Goal: Information Seeking & Learning: Learn about a topic

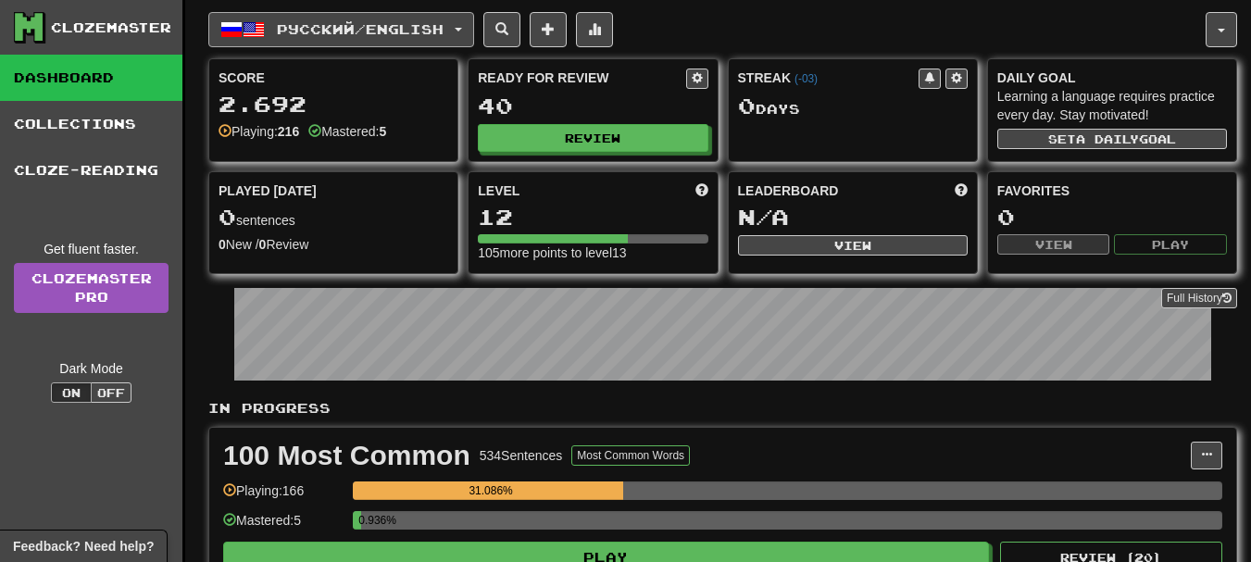
click at [414, 21] on span "Русский / English" at bounding box center [360, 29] width 167 height 16
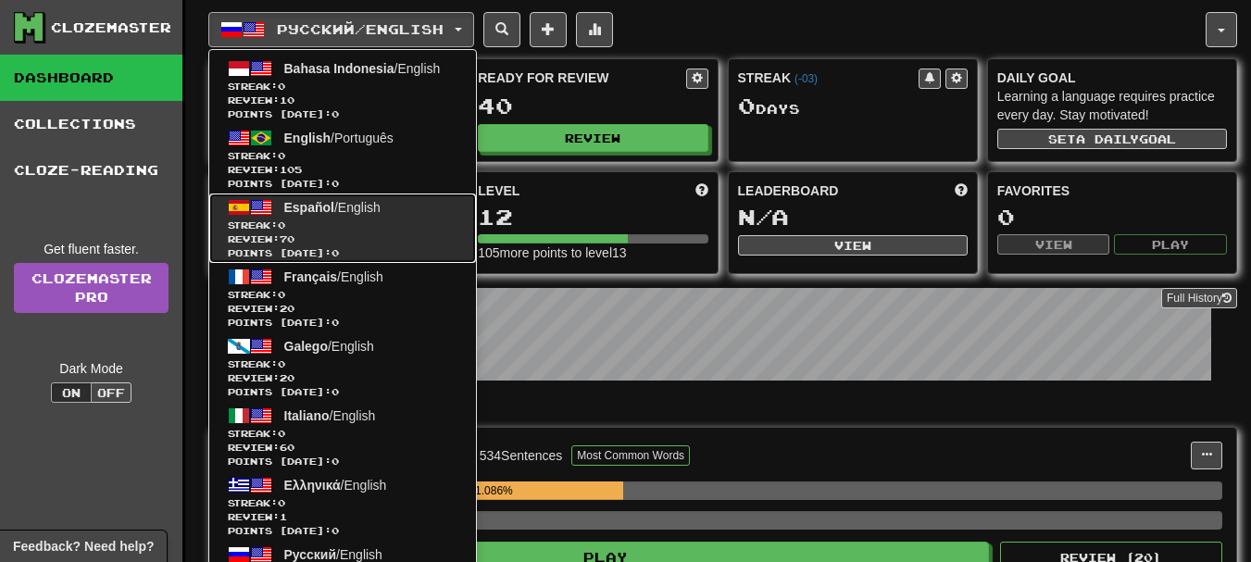
click at [371, 246] on span "Points today: 0" at bounding box center [343, 253] width 230 height 14
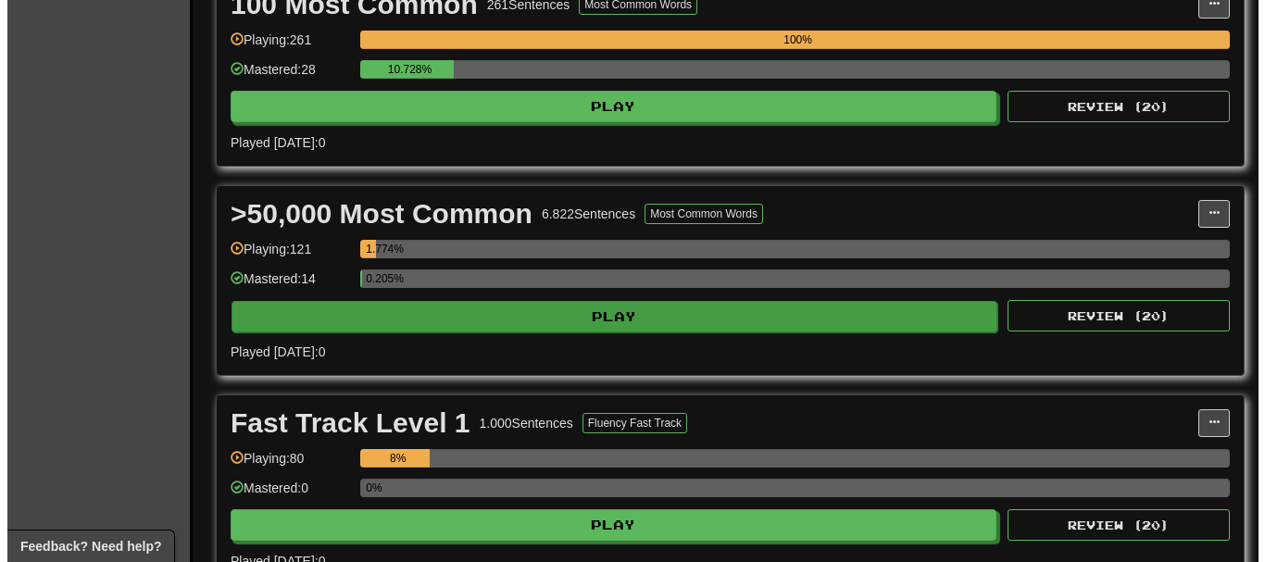
scroll to position [463, 0]
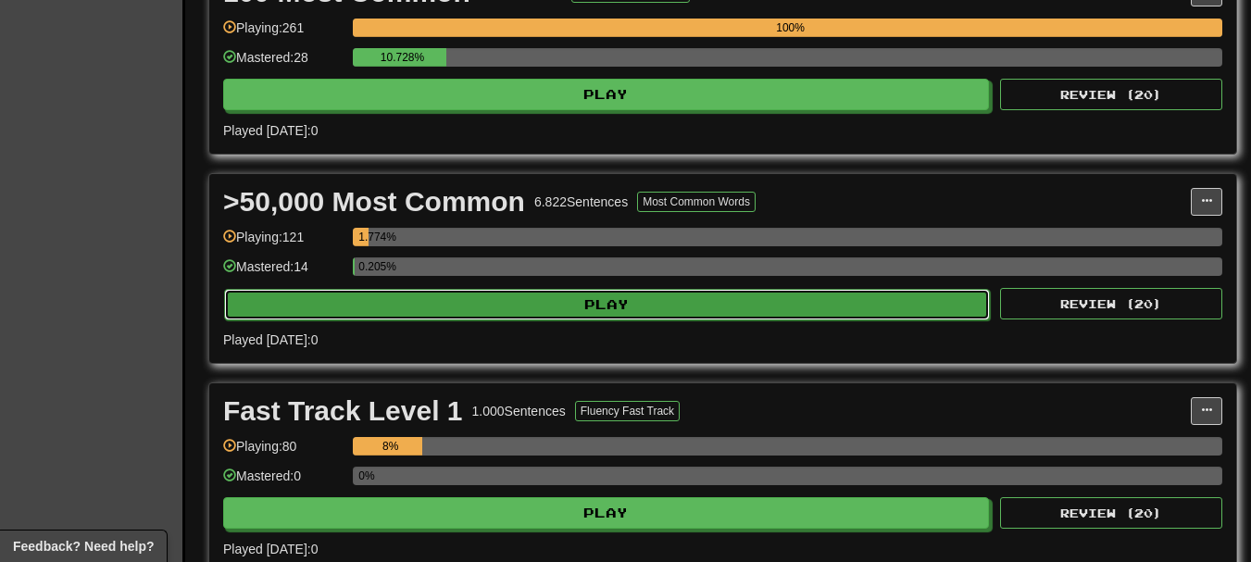
click at [453, 305] on button "Play" at bounding box center [607, 304] width 766 height 31
select select "**"
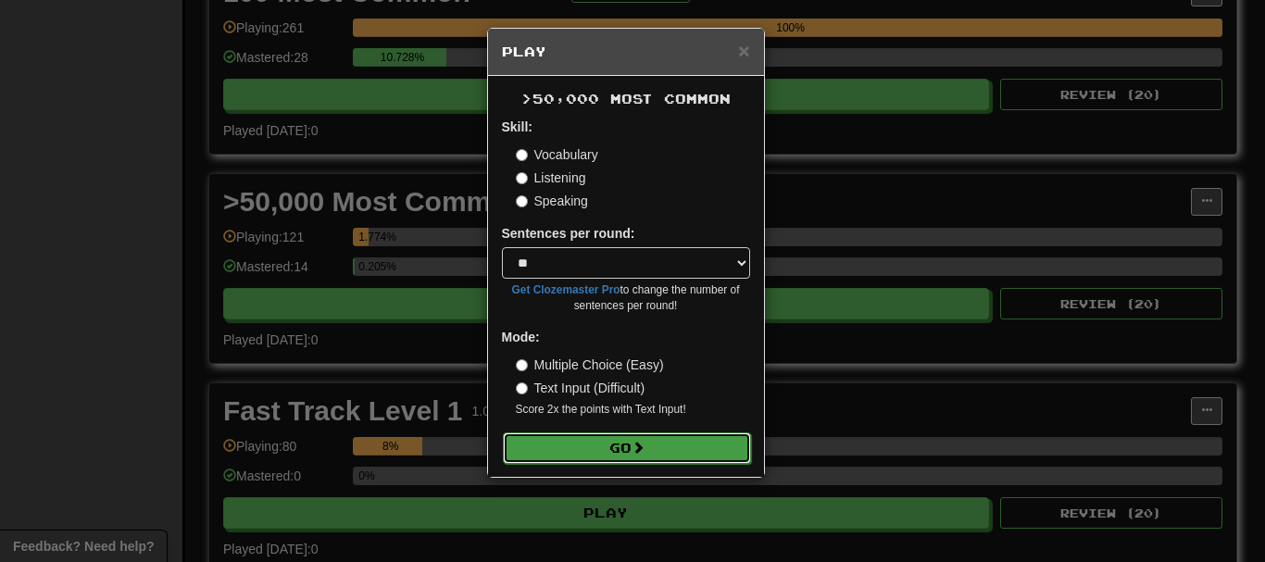
click at [584, 452] on button "Go" at bounding box center [627, 448] width 248 height 31
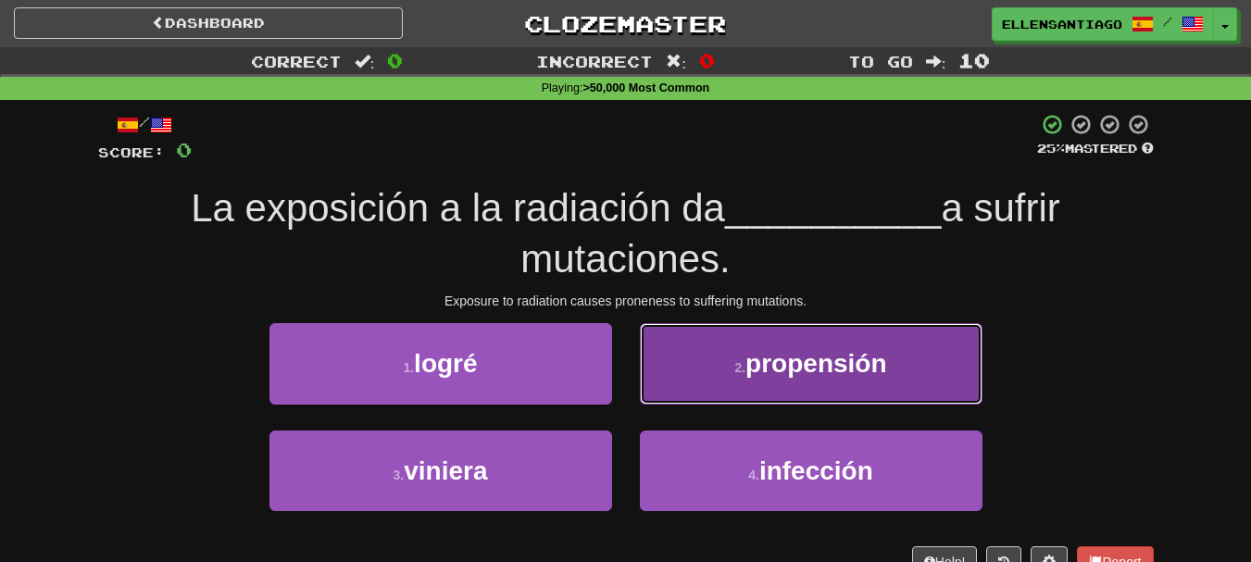
click at [801, 369] on span "propensión" at bounding box center [816, 363] width 141 height 29
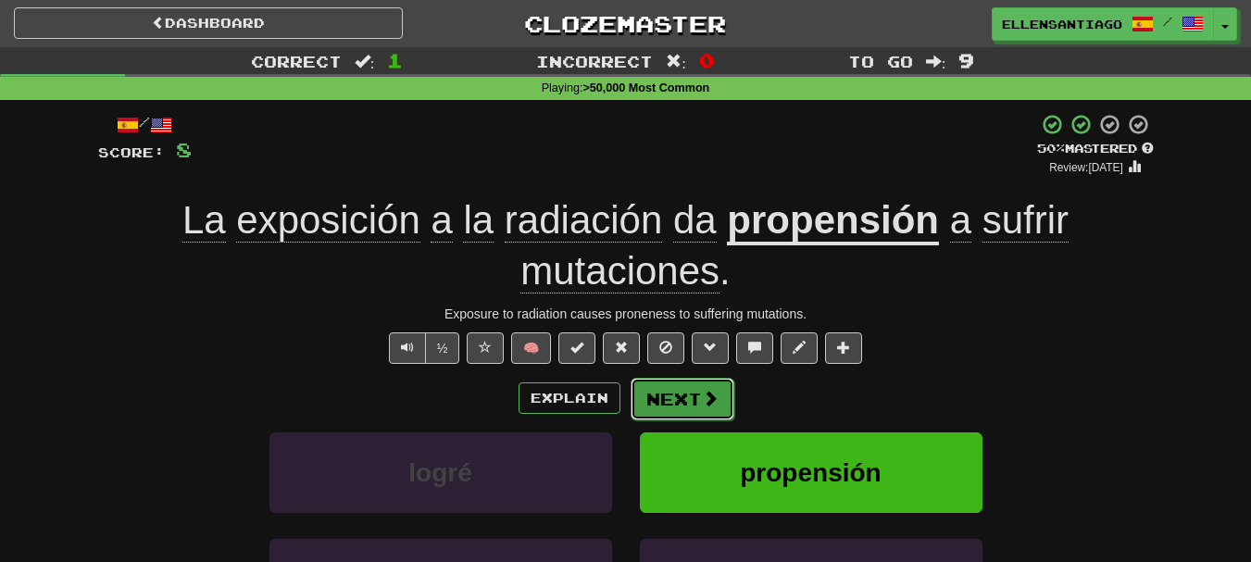
click at [707, 393] on span at bounding box center [710, 398] width 17 height 17
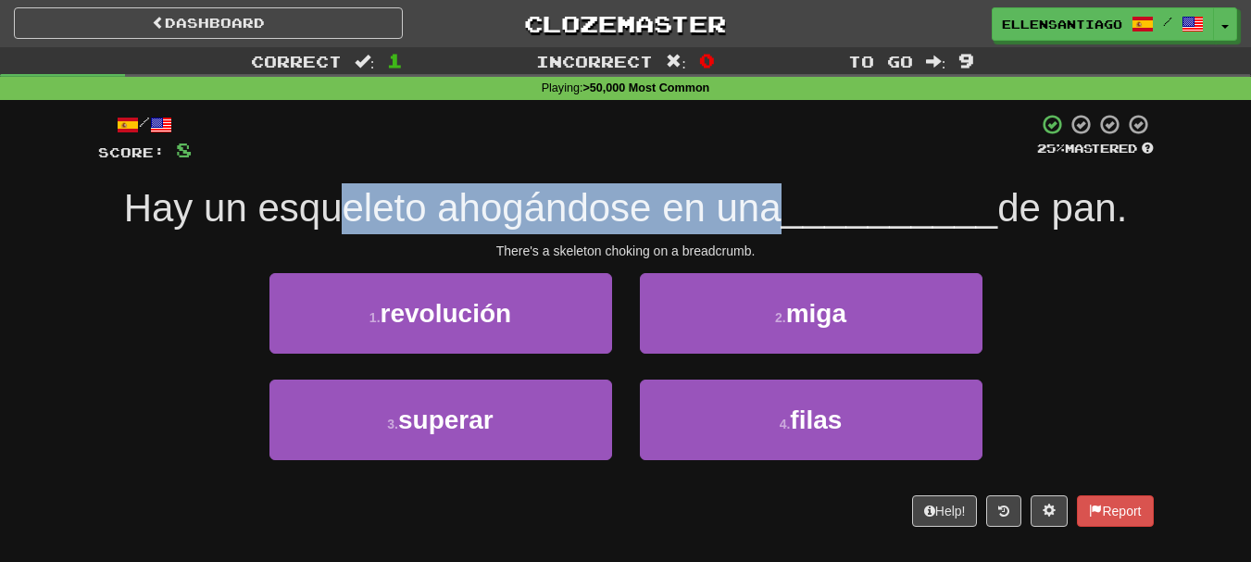
drag, startPoint x: 340, startPoint y: 209, endPoint x: 774, endPoint y: 224, distance: 434.7
click at [774, 224] on span "Hay un esqueleto ahogándose en una" at bounding box center [453, 208] width 658 height 44
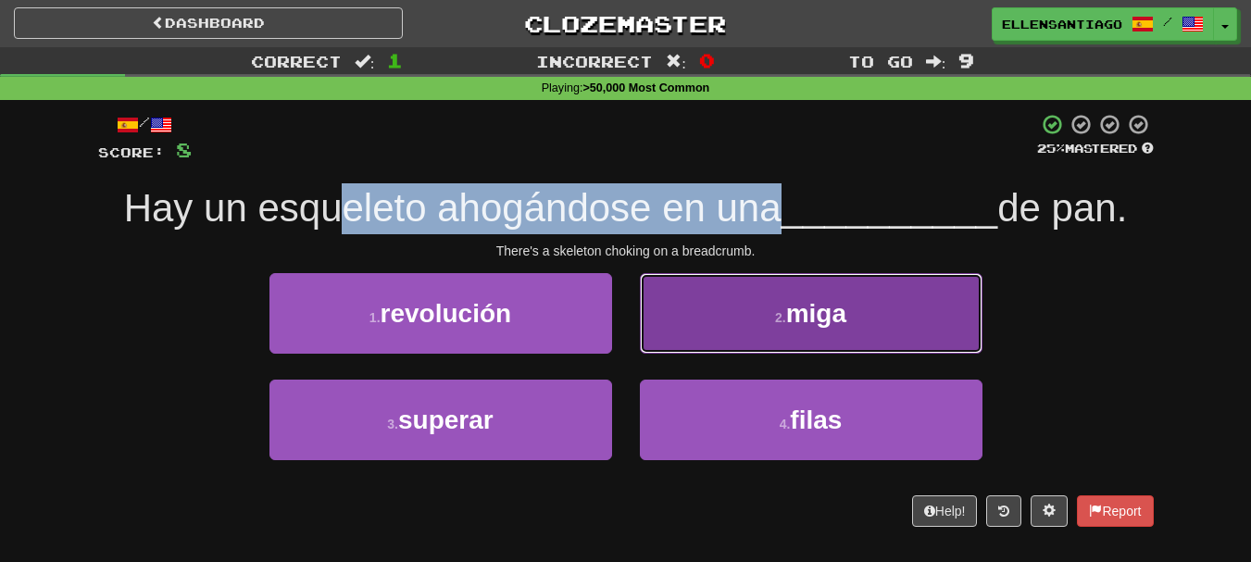
click at [792, 337] on button "2 . miga" at bounding box center [811, 313] width 343 height 81
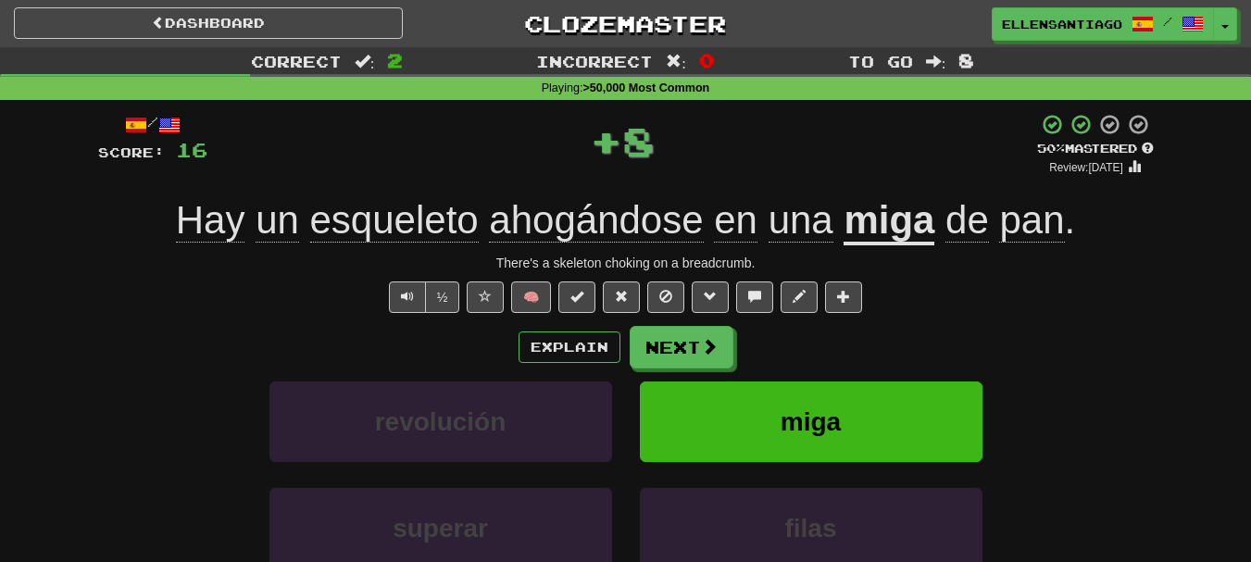
click at [888, 354] on div "Explain Next" at bounding box center [626, 347] width 1056 height 43
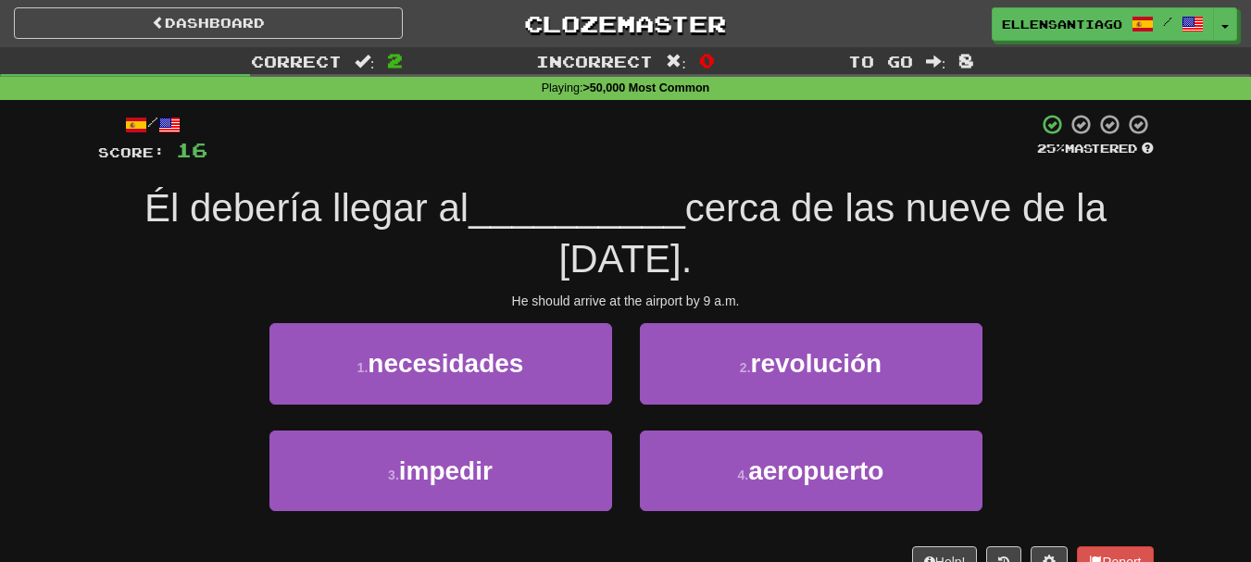
drag, startPoint x: 114, startPoint y: 219, endPoint x: 822, endPoint y: 262, distance: 709.9
click at [822, 262] on div "Él debería llegar al __________ cerca de las nueve de la [DATE]." at bounding box center [626, 233] width 1056 height 101
click at [822, 262] on div "Él debería llegar al __________ cerca de las nueve de la mañana." at bounding box center [626, 233] width 1056 height 101
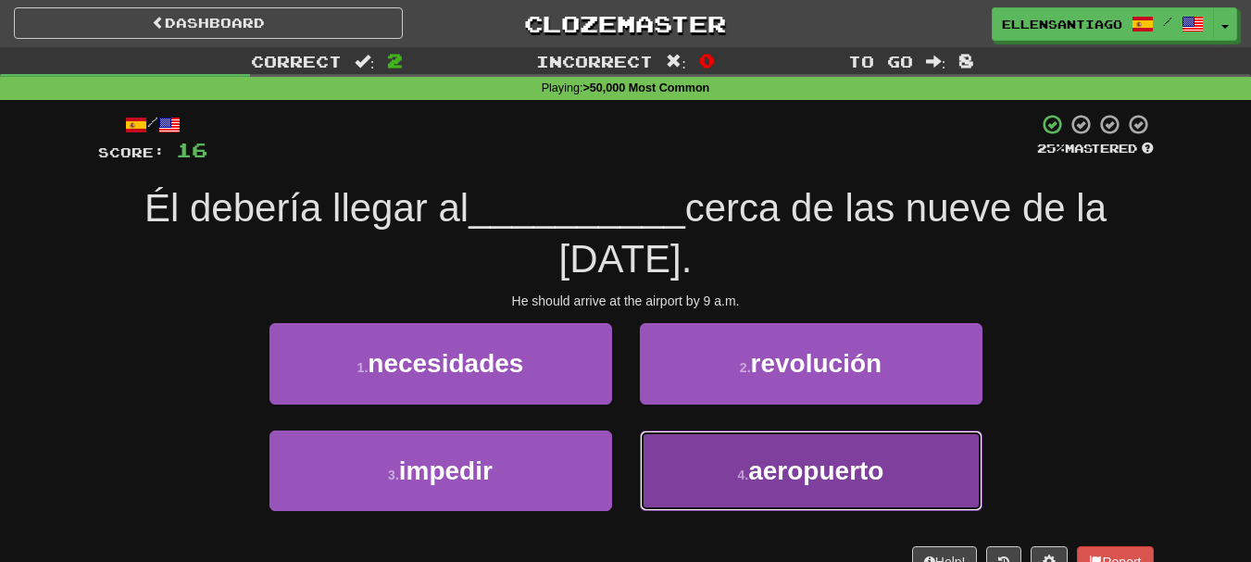
click at [696, 490] on button "4 . aeropuerto" at bounding box center [811, 471] width 343 height 81
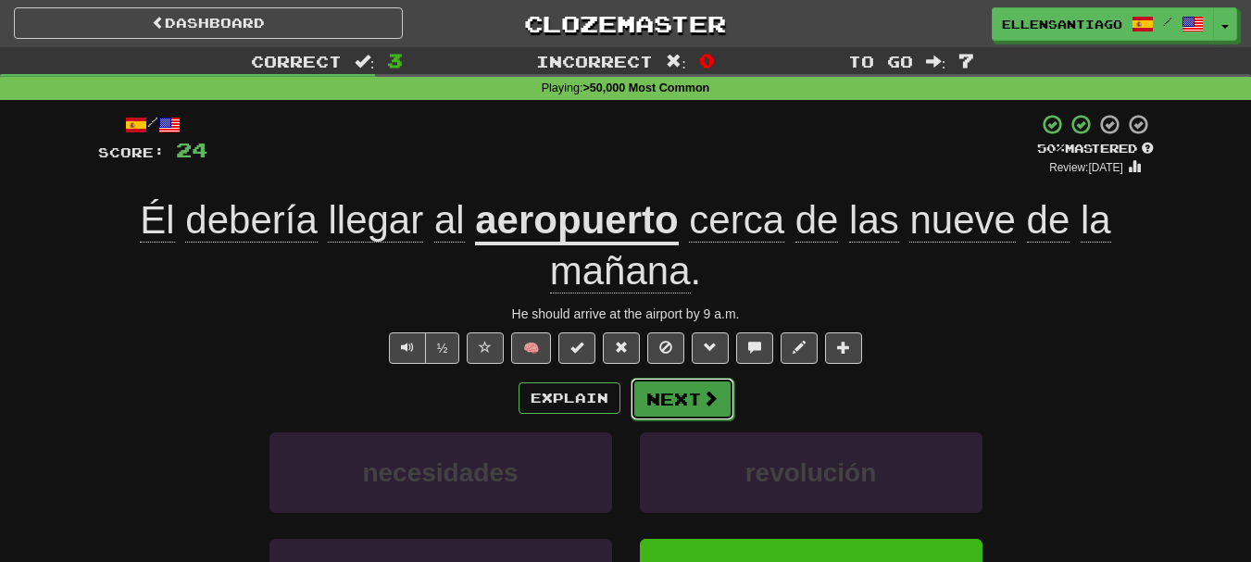
click at [693, 396] on button "Next" at bounding box center [683, 399] width 104 height 43
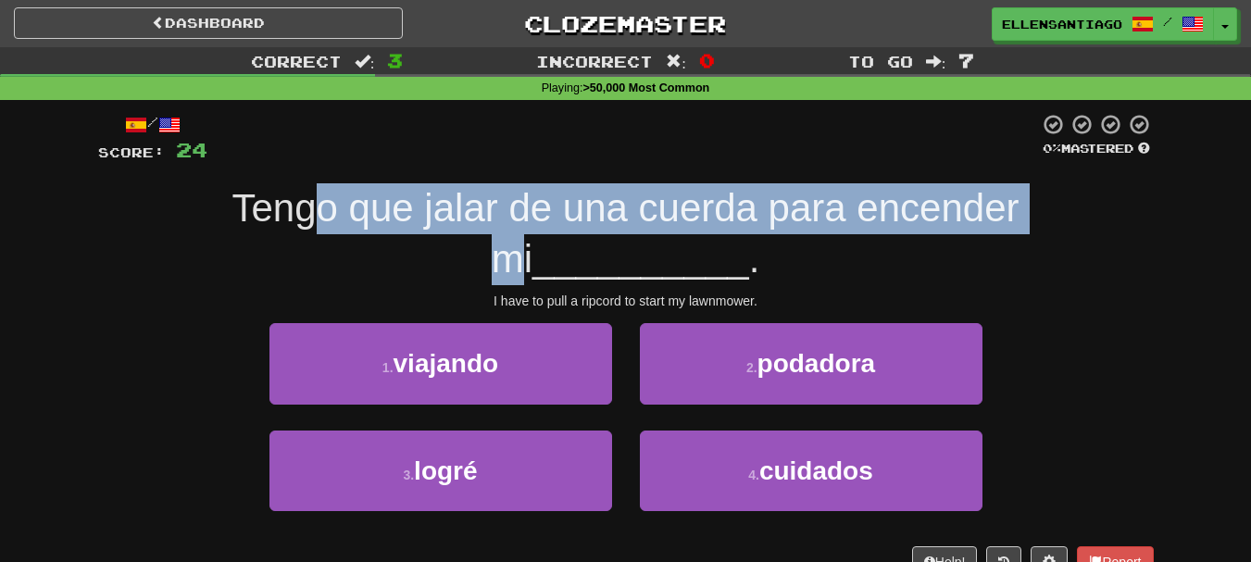
drag, startPoint x: 292, startPoint y: 217, endPoint x: 1031, endPoint y: 217, distance: 739.1
click at [1020, 217] on span "Tengo que jalar de una cuerda para encender mi" at bounding box center [625, 233] width 787 height 94
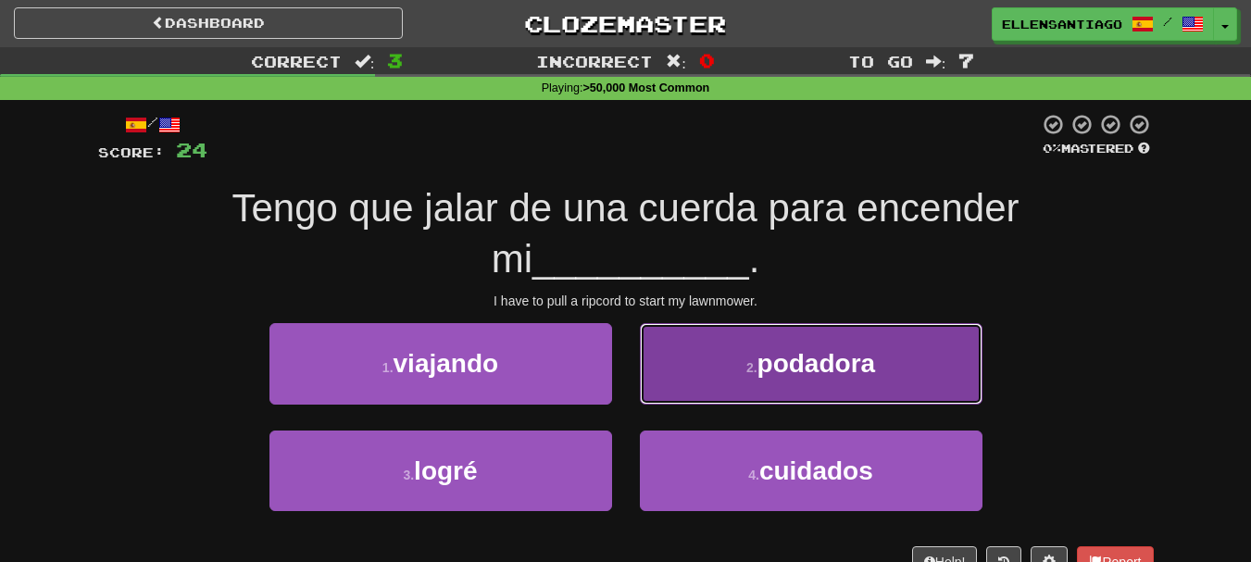
click at [928, 332] on button "2 . podadora" at bounding box center [811, 363] width 343 height 81
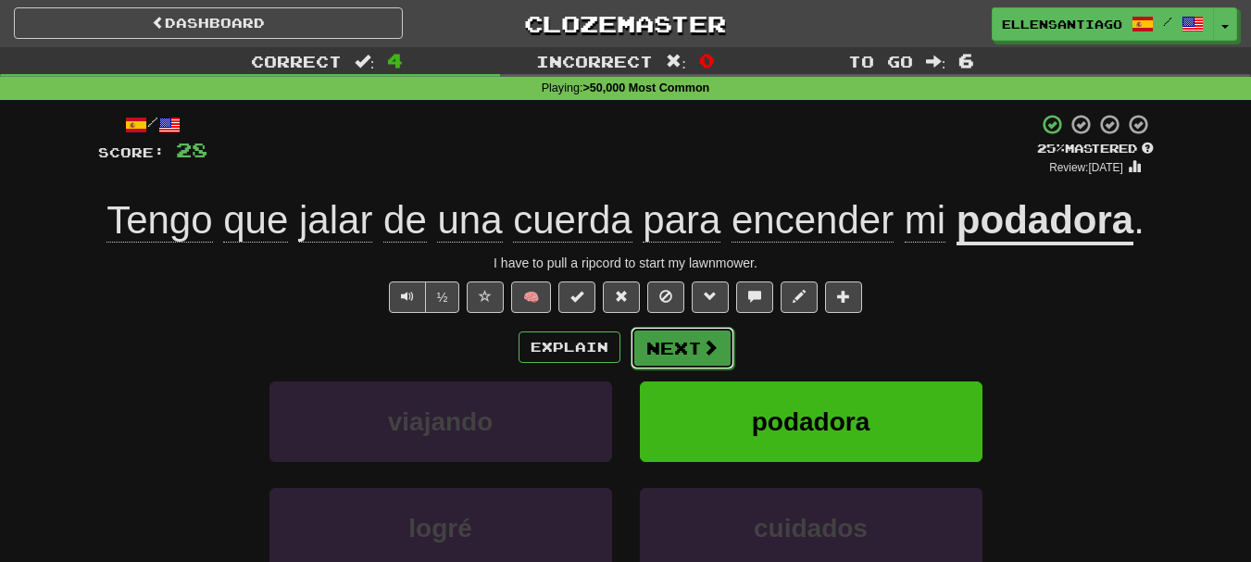
click at [684, 351] on button "Next" at bounding box center [683, 348] width 104 height 43
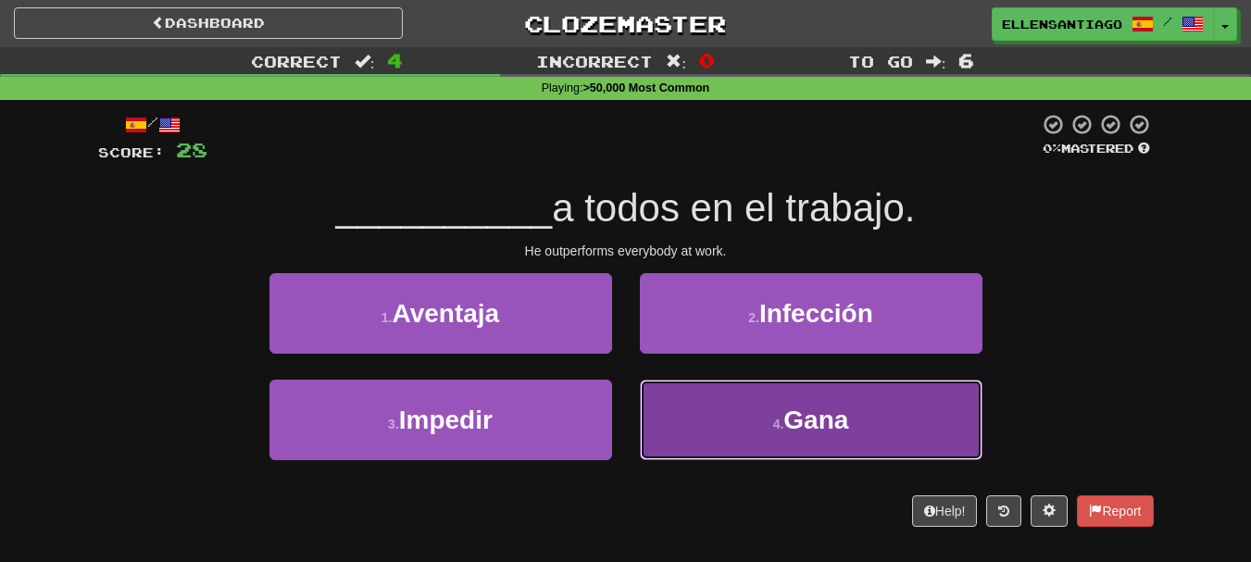
click at [699, 393] on button "4 . Gana" at bounding box center [811, 420] width 343 height 81
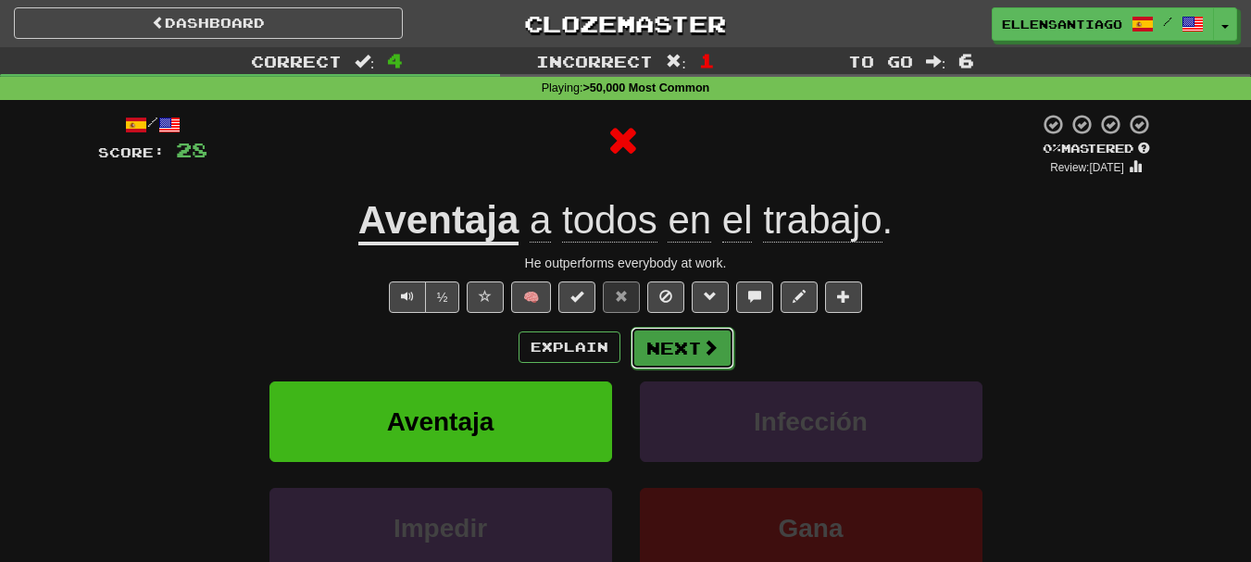
click at [674, 341] on button "Next" at bounding box center [683, 348] width 104 height 43
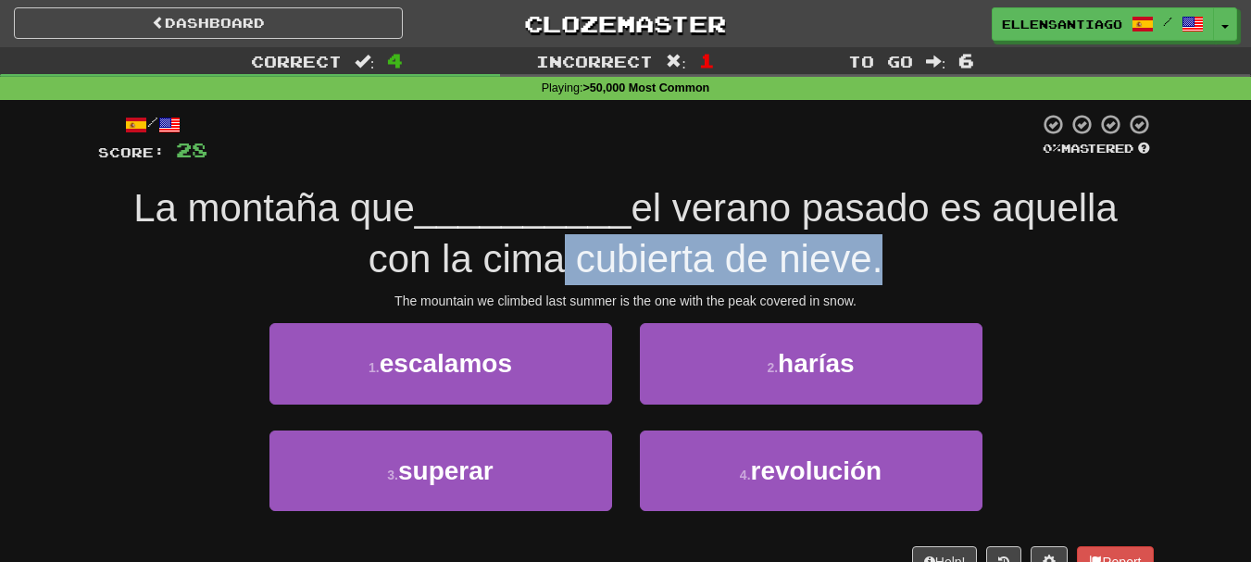
drag, startPoint x: 553, startPoint y: 236, endPoint x: 863, endPoint y: 268, distance: 311.9
click at [863, 268] on span "el verano pasado es aquella con la cima cubierta de nieve." at bounding box center [743, 233] width 749 height 94
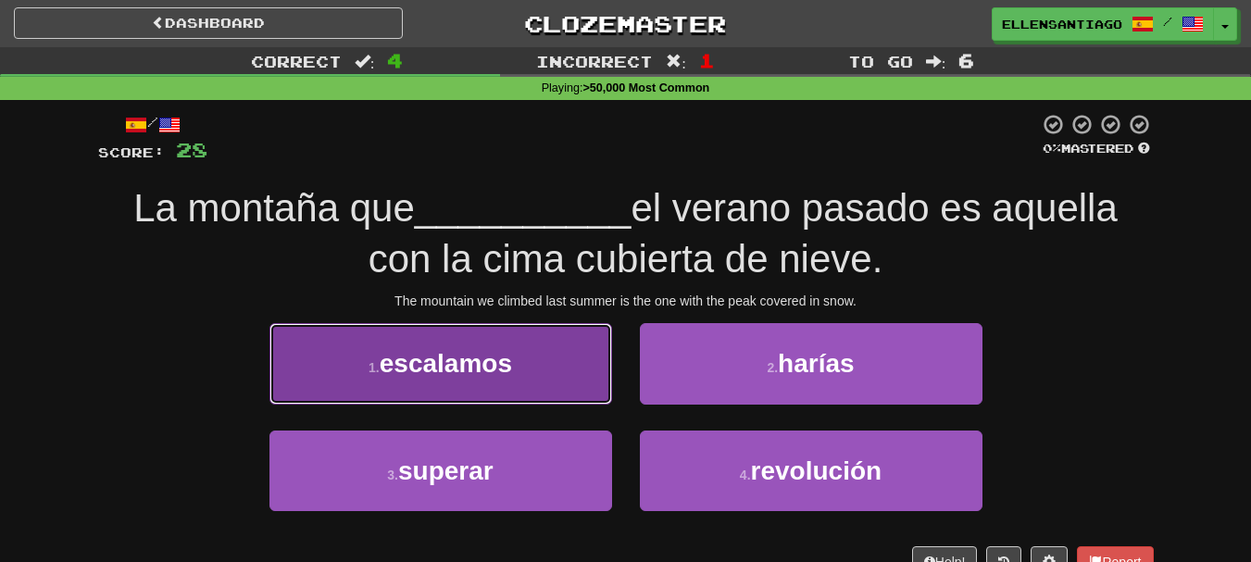
click at [458, 342] on button "1 . escalamos" at bounding box center [441, 363] width 343 height 81
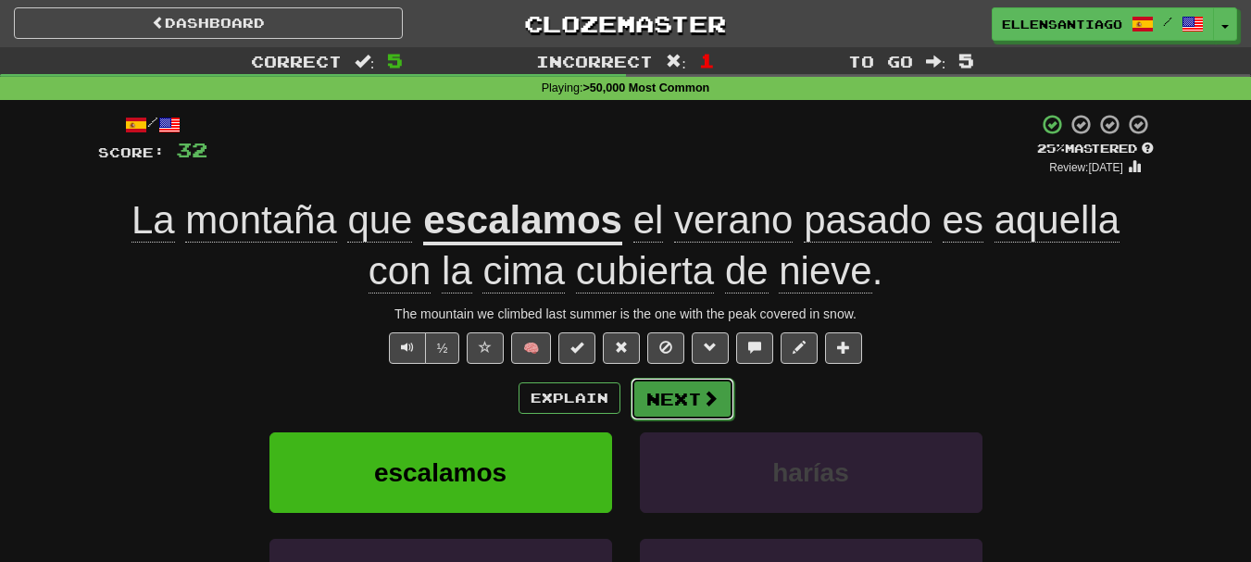
click at [716, 390] on span at bounding box center [710, 398] width 17 height 17
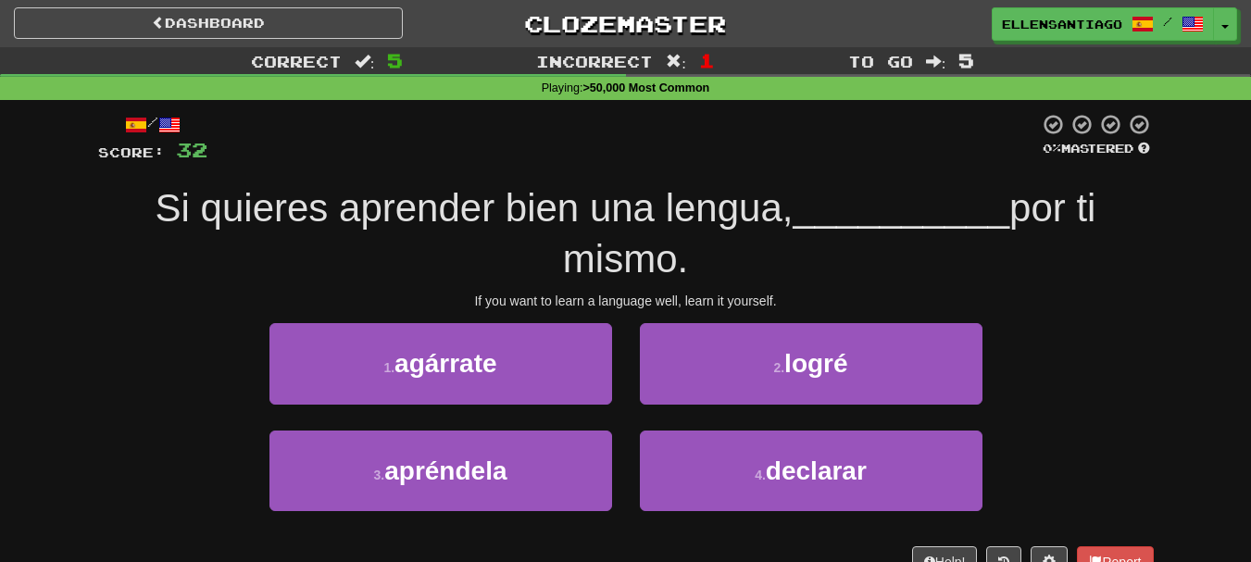
drag, startPoint x: 166, startPoint y: 211, endPoint x: 734, endPoint y: 263, distance: 570.1
click at [734, 263] on div "Si quieres aprender bien una lengua, __________ por ti mismo." at bounding box center [626, 233] width 1056 height 101
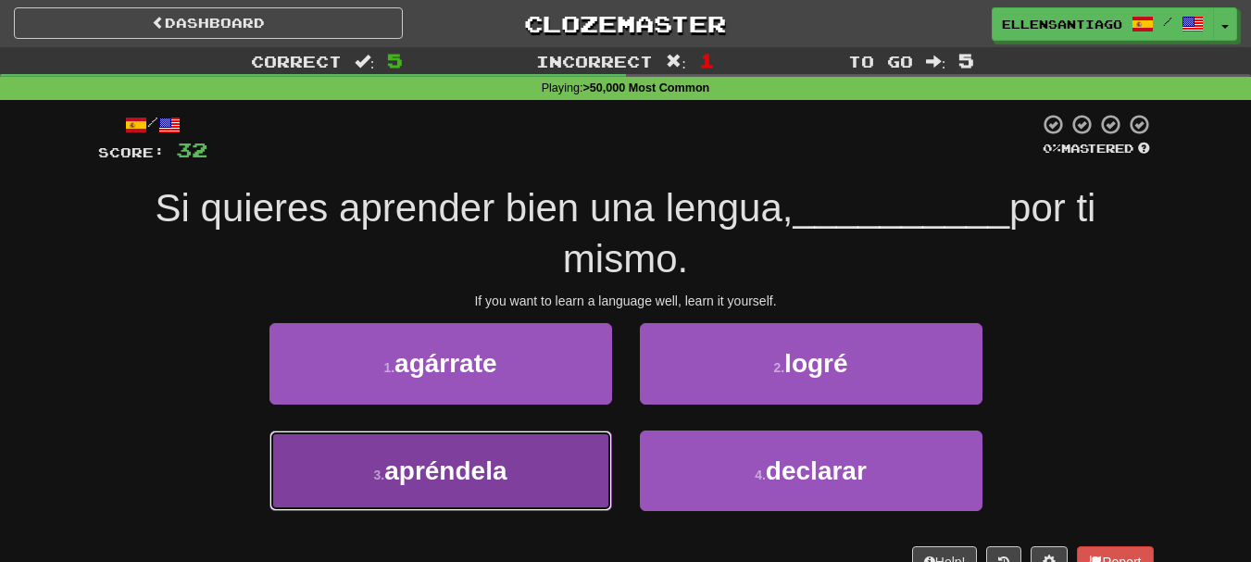
click at [411, 501] on button "3 . apréndela" at bounding box center [441, 471] width 343 height 81
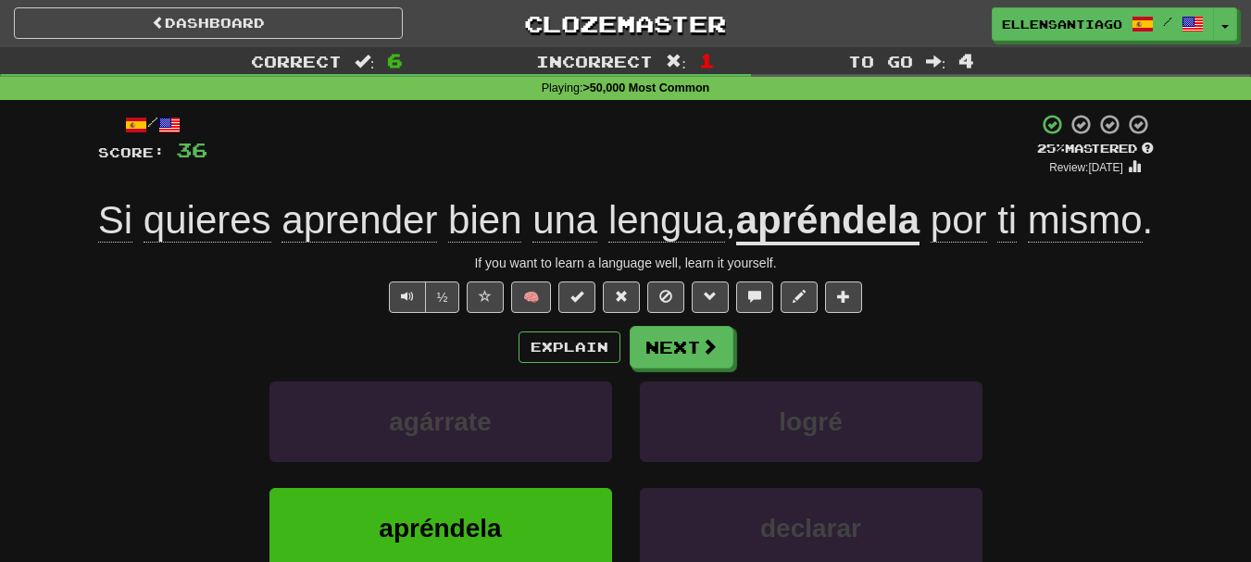
click at [663, 373] on div "/ Score: 36 + 4 25 % Mastered Review: 2025-08-21 Si quieres aprender bien una l…" at bounding box center [626, 403] width 1056 height 581
click at [671, 370] on button "Next" at bounding box center [683, 348] width 104 height 43
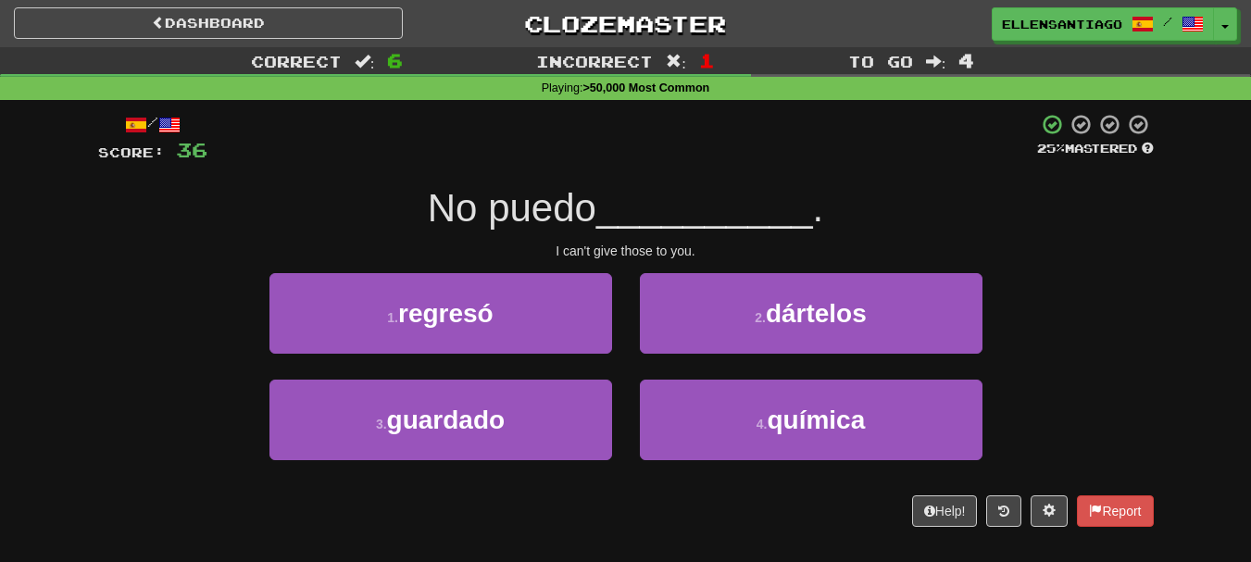
click at [801, 270] on div "/ Score: 36 25 % Mastered No puedo __________ . I can't give those to you. 1 . …" at bounding box center [626, 320] width 1056 height 414
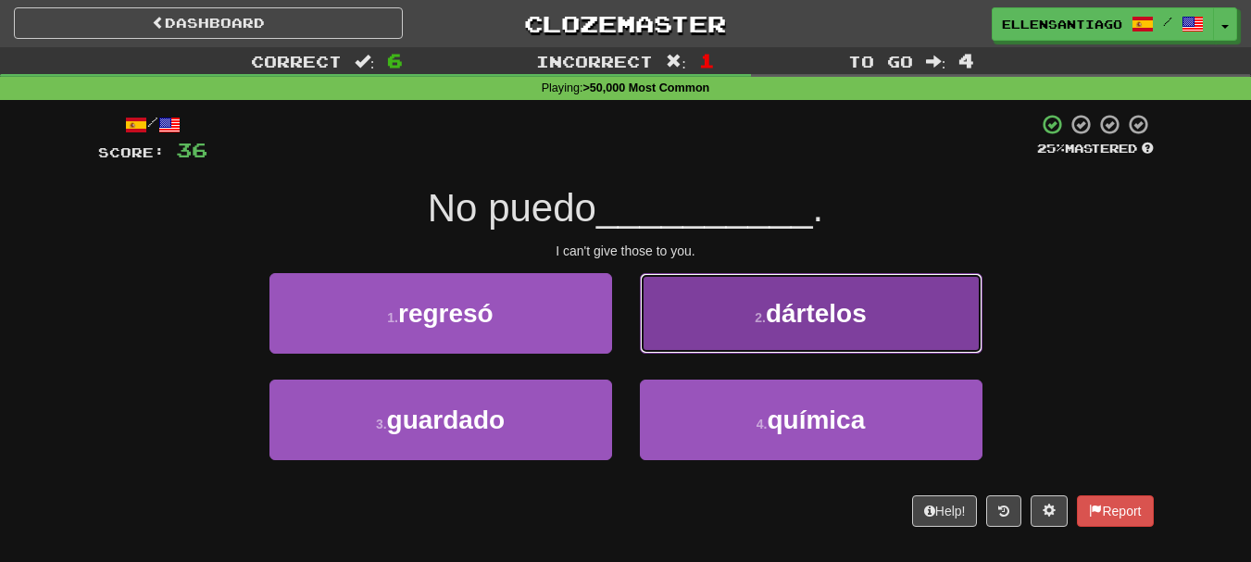
click at [808, 295] on button "2 . dártelos" at bounding box center [811, 313] width 343 height 81
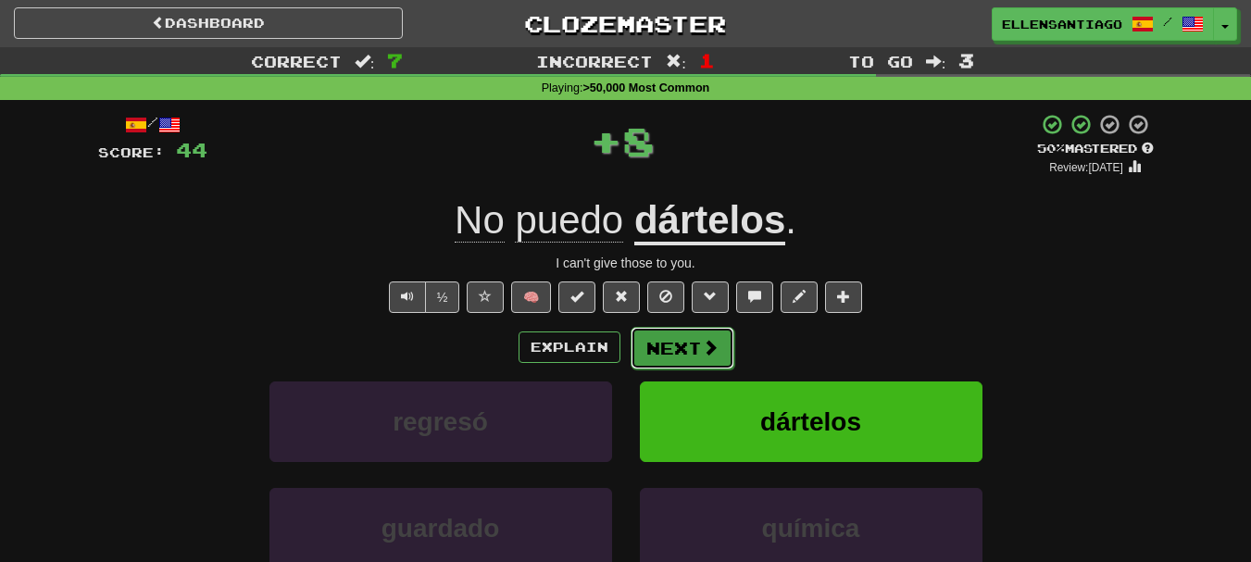
click at [692, 352] on button "Next" at bounding box center [683, 348] width 104 height 43
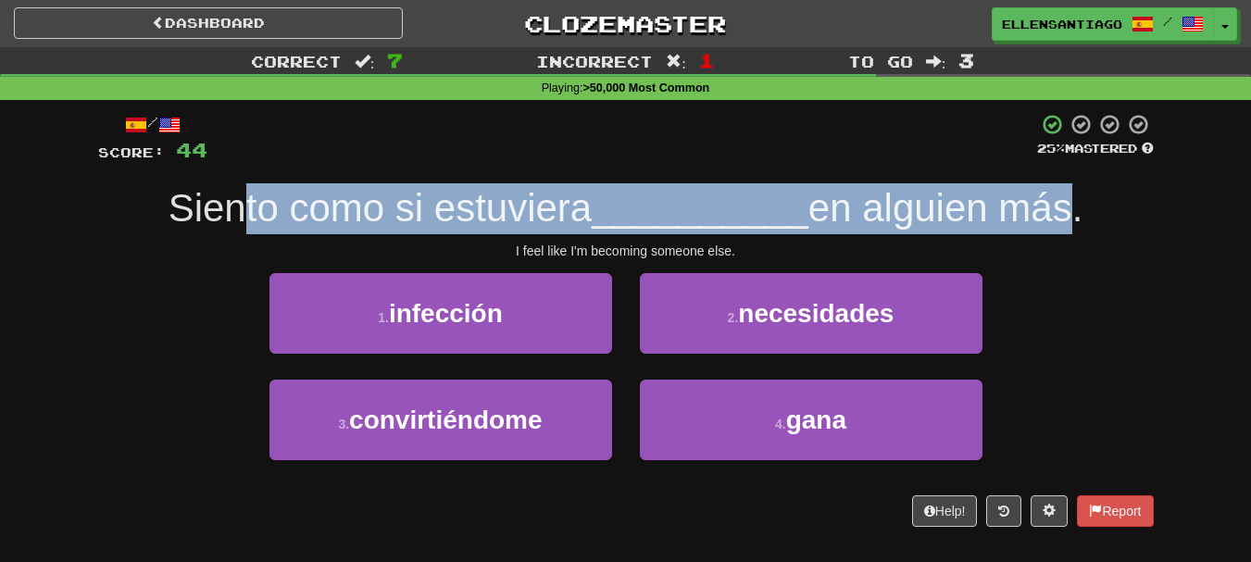
drag, startPoint x: 226, startPoint y: 197, endPoint x: 1071, endPoint y: 188, distance: 844.8
click at [1071, 188] on div "Siento como si estuviera __________ en alguien más." at bounding box center [626, 208] width 1056 height 51
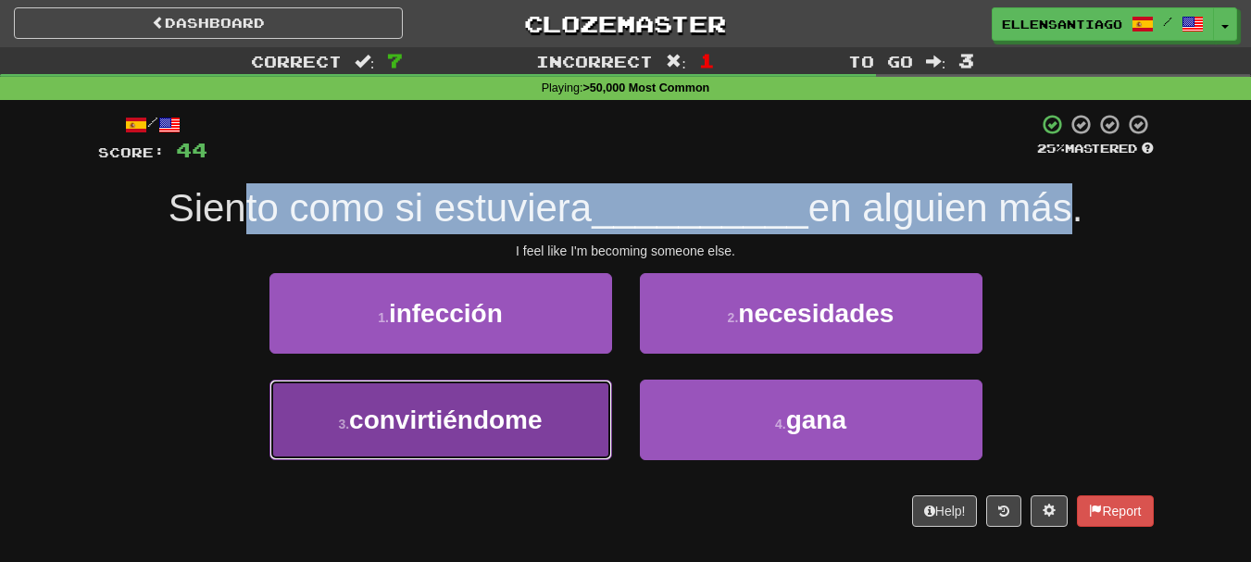
click at [431, 421] on span "convirtiéndome" at bounding box center [445, 420] width 193 height 29
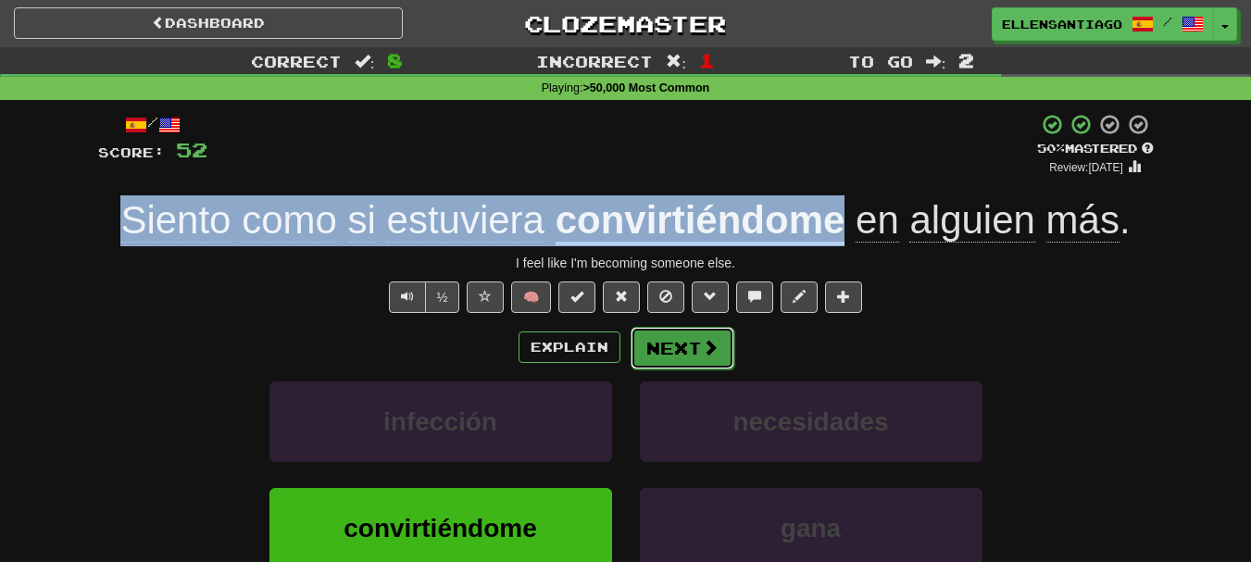
click at [716, 348] on span at bounding box center [710, 347] width 17 height 17
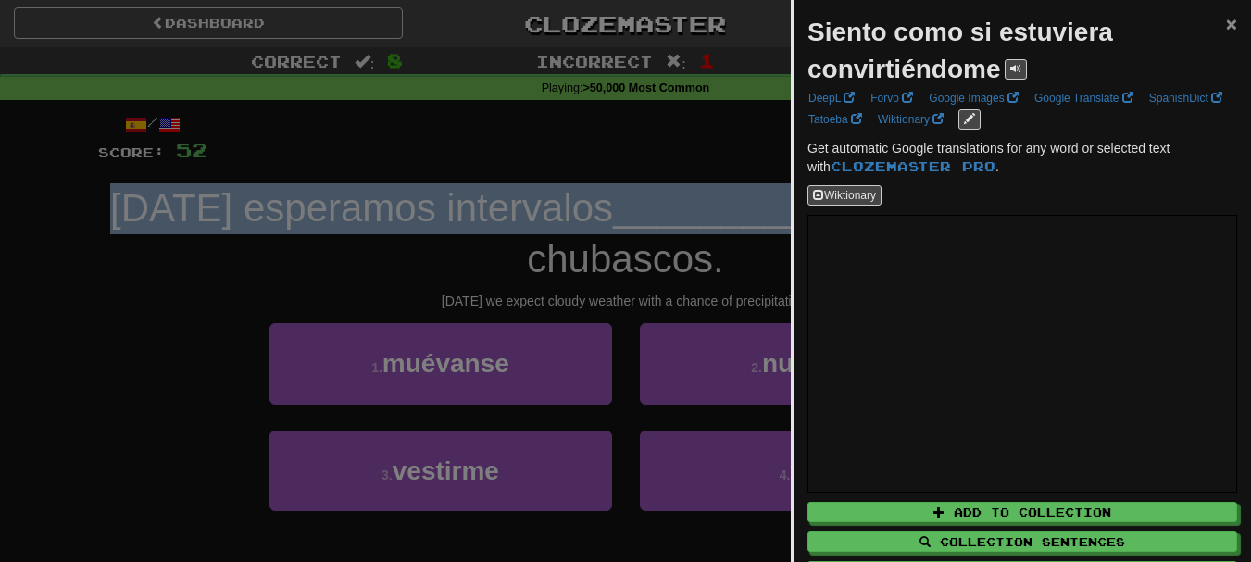
click at [1226, 28] on span "×" at bounding box center [1231, 23] width 11 height 21
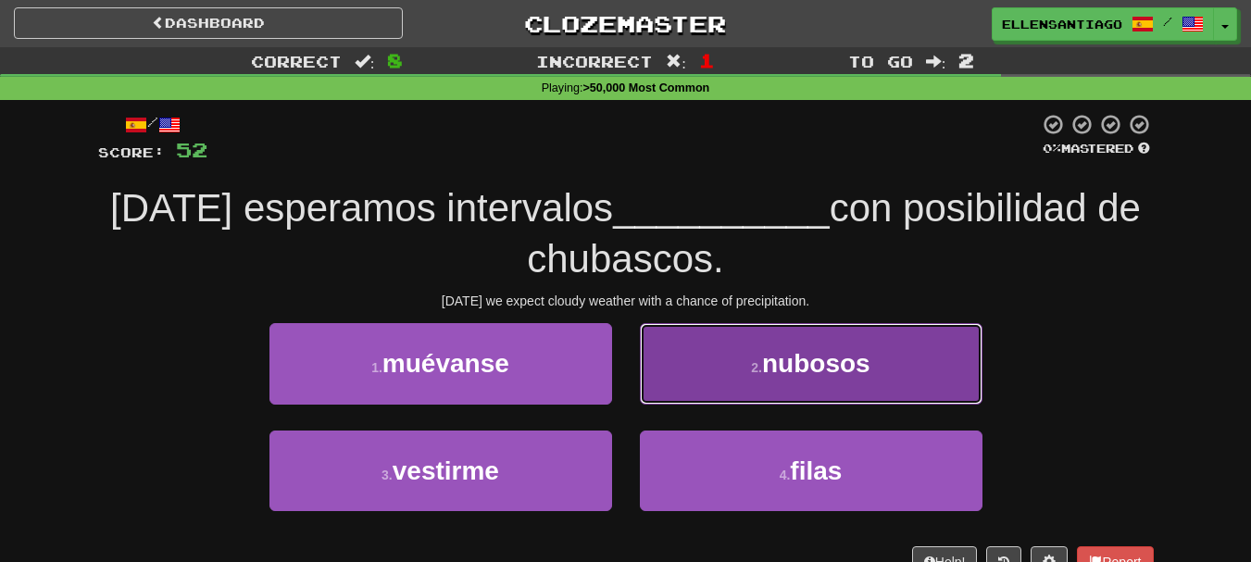
click at [777, 363] on span "nubosos" at bounding box center [816, 363] width 108 height 29
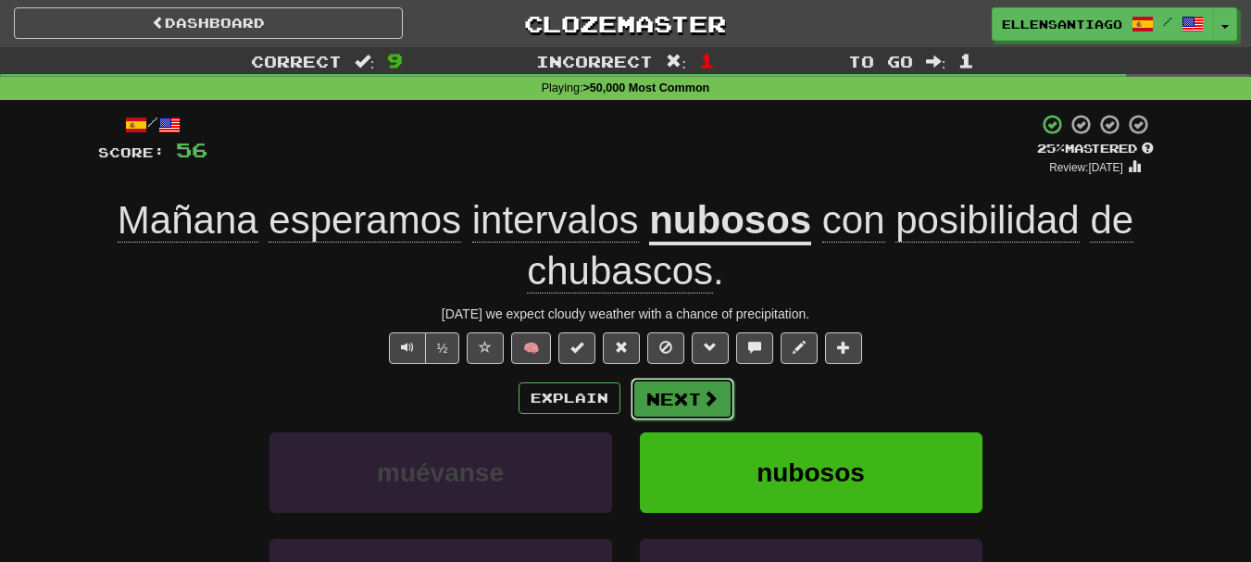
click at [695, 393] on button "Next" at bounding box center [683, 399] width 104 height 43
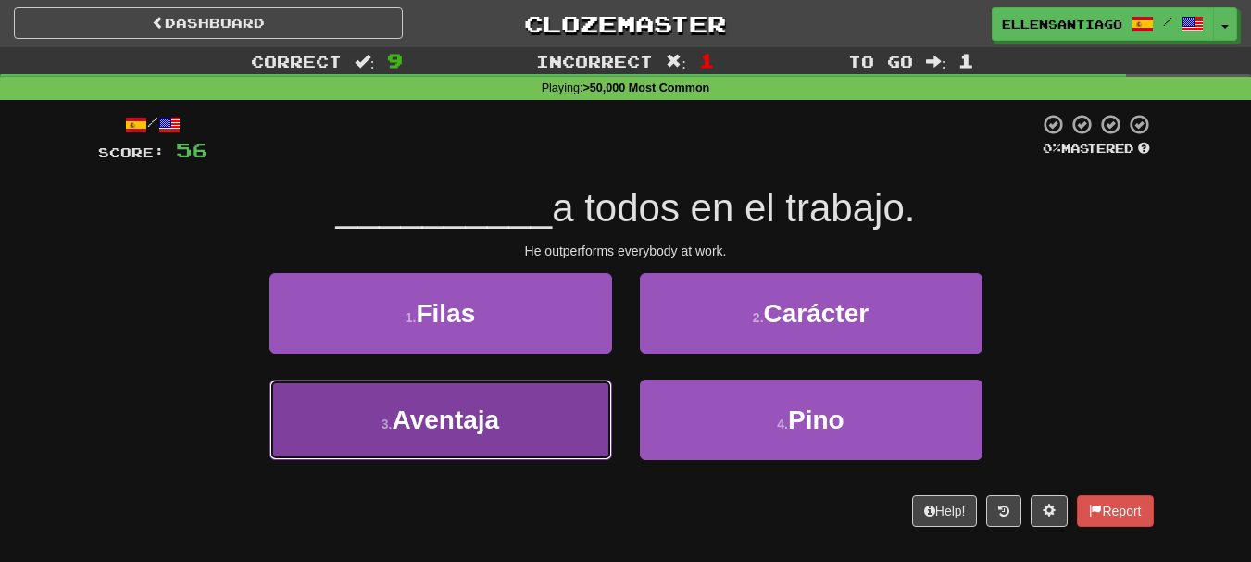
click at [527, 421] on button "3 . Aventaja" at bounding box center [441, 420] width 343 height 81
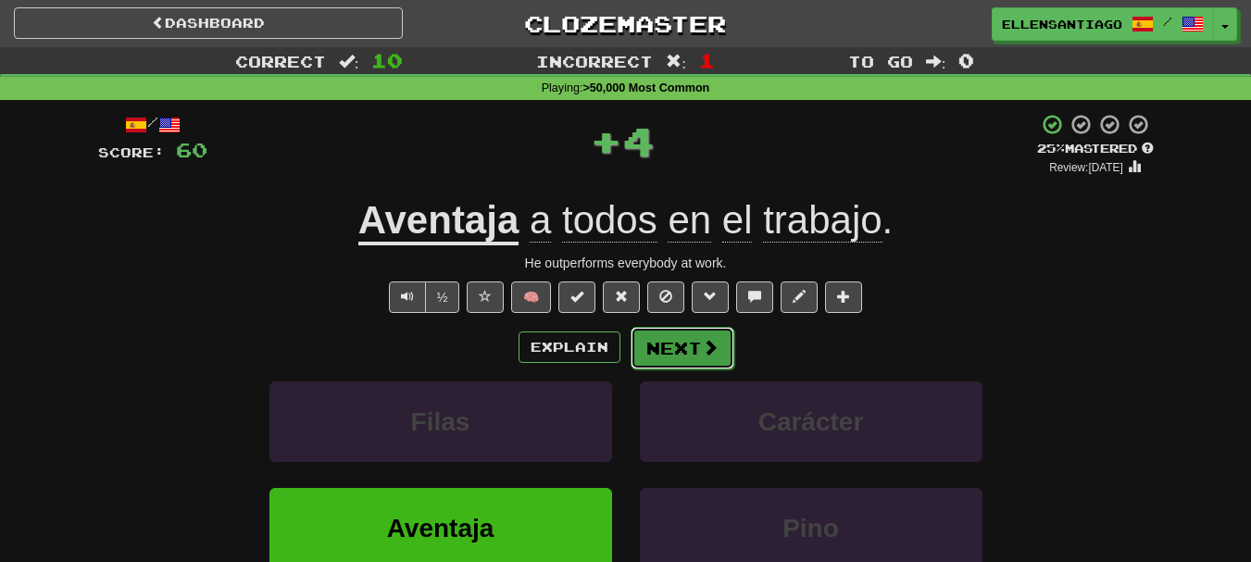
click at [679, 357] on button "Next" at bounding box center [683, 348] width 104 height 43
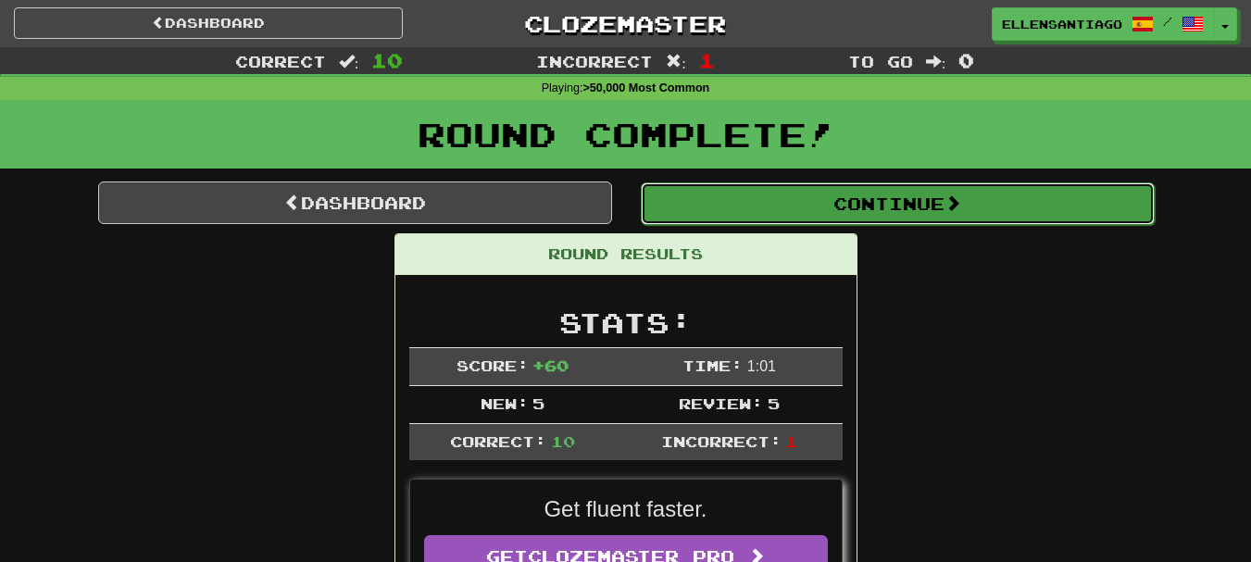
click at [990, 204] on button "Continue" at bounding box center [898, 203] width 514 height 43
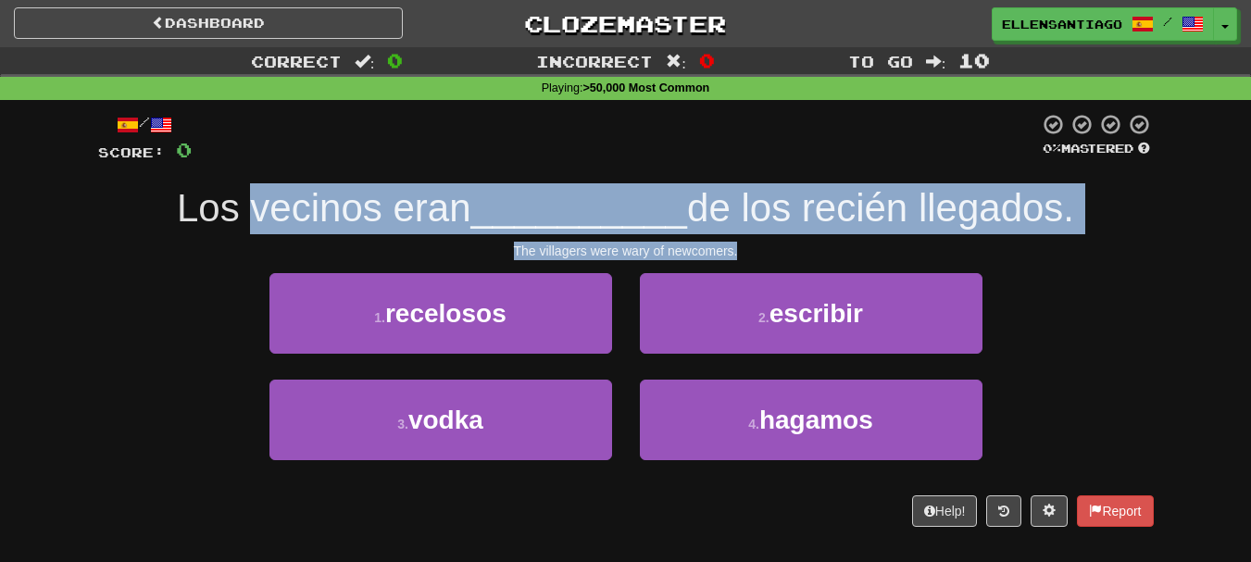
drag, startPoint x: 249, startPoint y: 205, endPoint x: 1001, endPoint y: 241, distance: 753.0
click at [1001, 241] on div "/ Score: 0 0 % Mastered Los vecinos eran __________ de los recién llegados. The…" at bounding box center [626, 320] width 1056 height 414
click at [1001, 242] on div "The villagers were wary of newcomers." at bounding box center [626, 251] width 1056 height 19
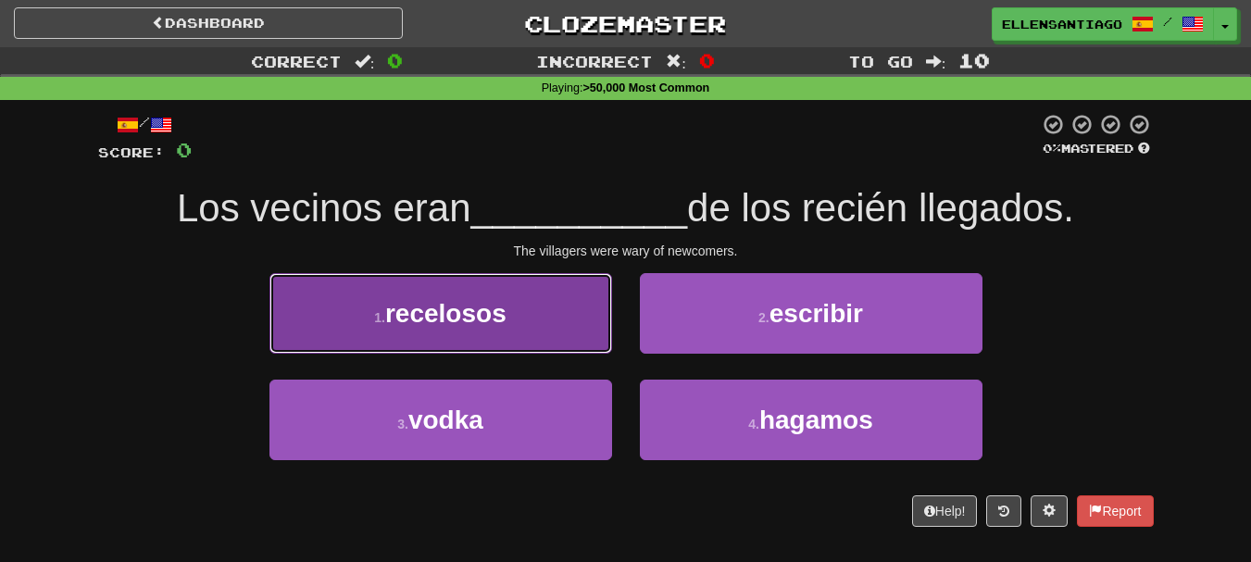
click at [528, 308] on button "1 . recelosos" at bounding box center [441, 313] width 343 height 81
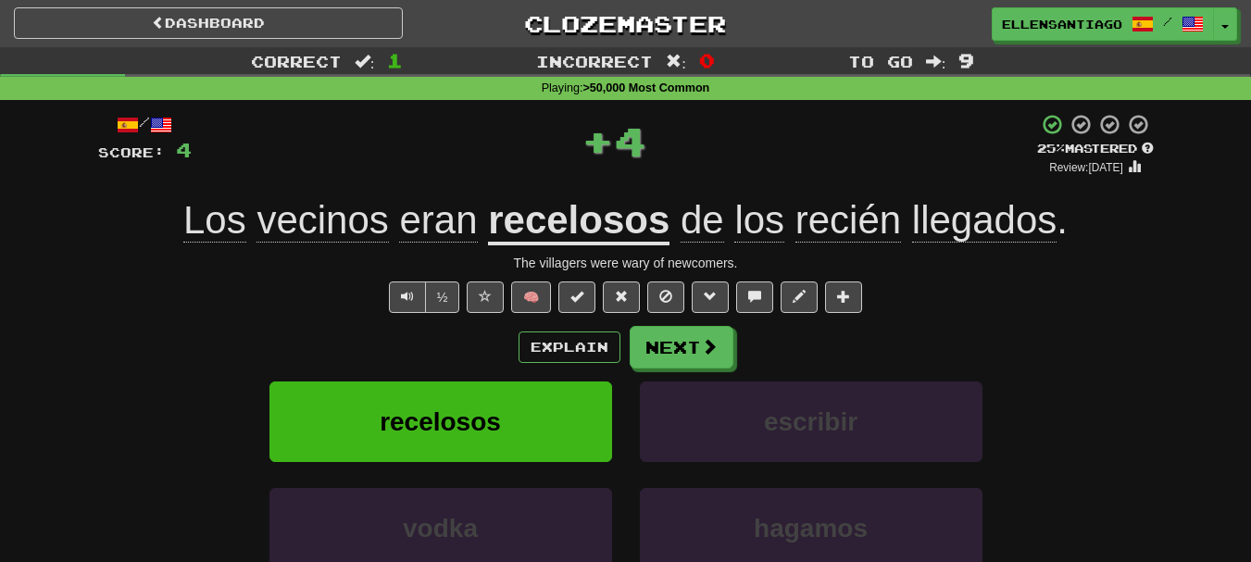
click at [910, 352] on div "Explain Next" at bounding box center [626, 347] width 1056 height 43
click at [718, 355] on button "Next" at bounding box center [683, 348] width 104 height 43
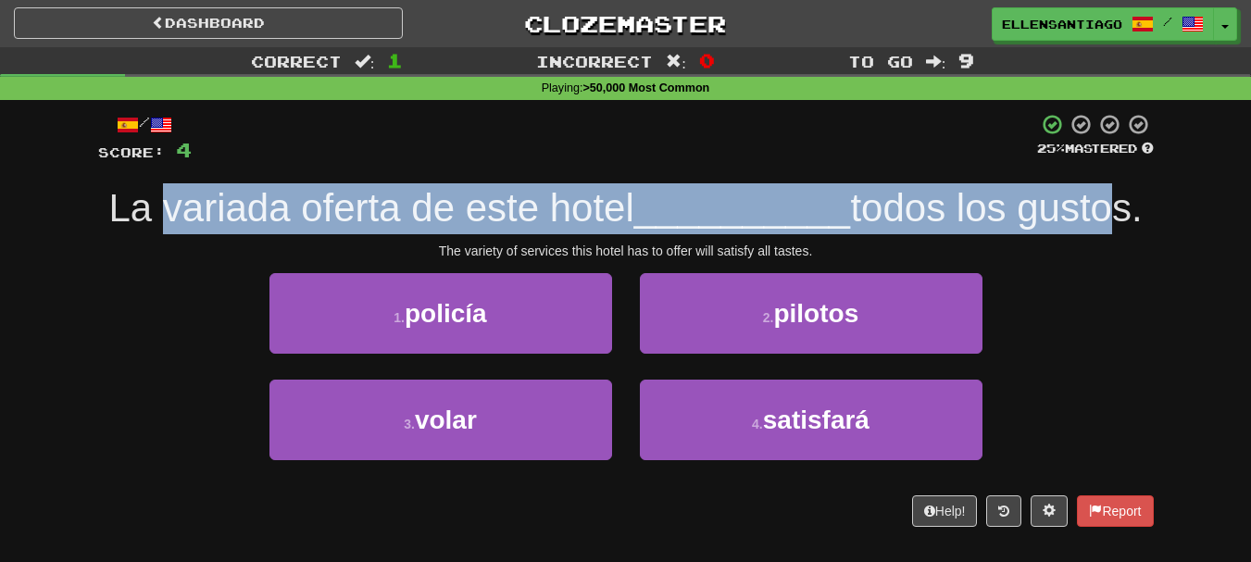
drag, startPoint x: 149, startPoint y: 211, endPoint x: 1111, endPoint y: 203, distance: 962.4
click at [1111, 203] on div "La variada oferta de este hotel __________ todos los gustos." at bounding box center [626, 208] width 1056 height 51
click at [1111, 203] on span "todos los gustos." at bounding box center [996, 208] width 292 height 44
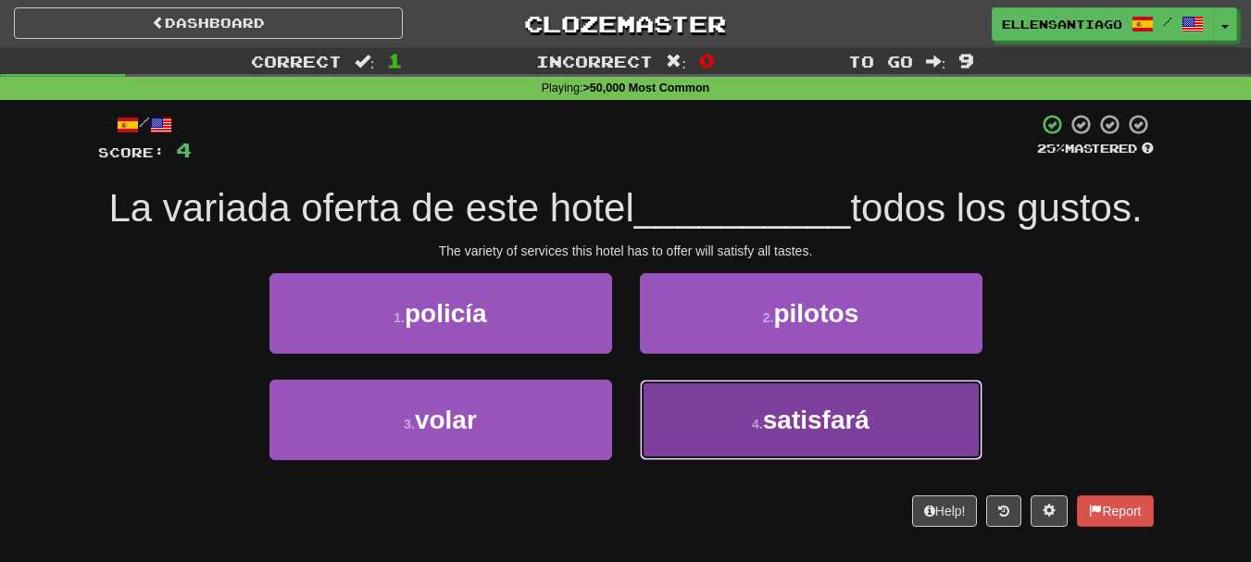
click at [714, 455] on button "4 . satisfará" at bounding box center [811, 420] width 343 height 81
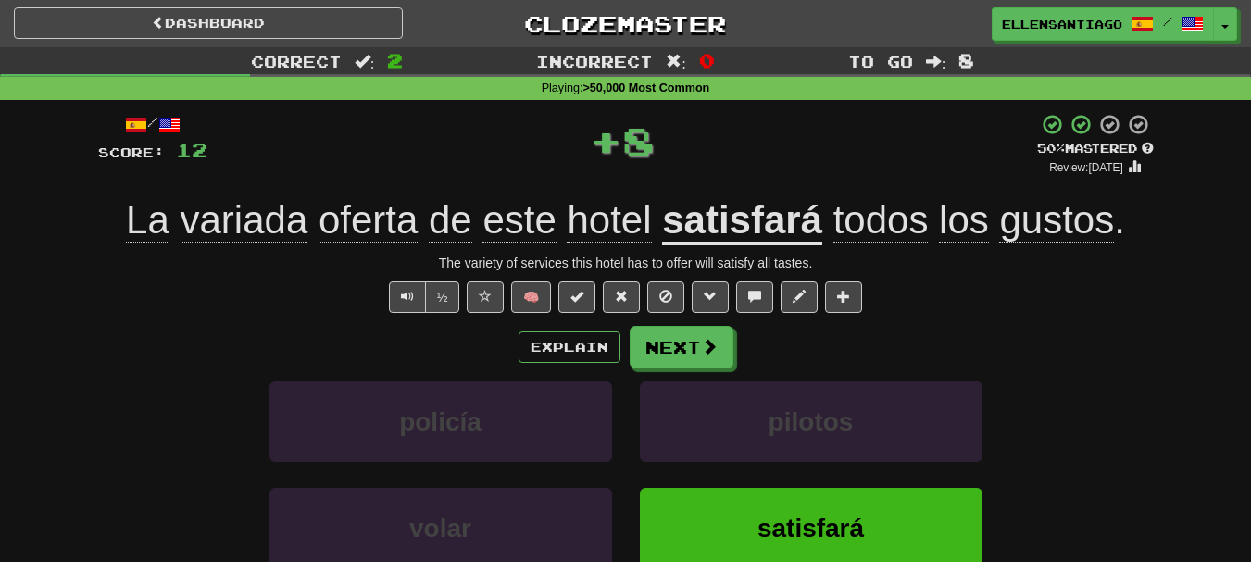
click at [956, 317] on div "/ Score: 12 + 8 50 % Mastered Review: 2025-08-30 La variada oferta de este hote…" at bounding box center [626, 403] width 1056 height 581
click at [682, 346] on button "Next" at bounding box center [683, 348] width 104 height 43
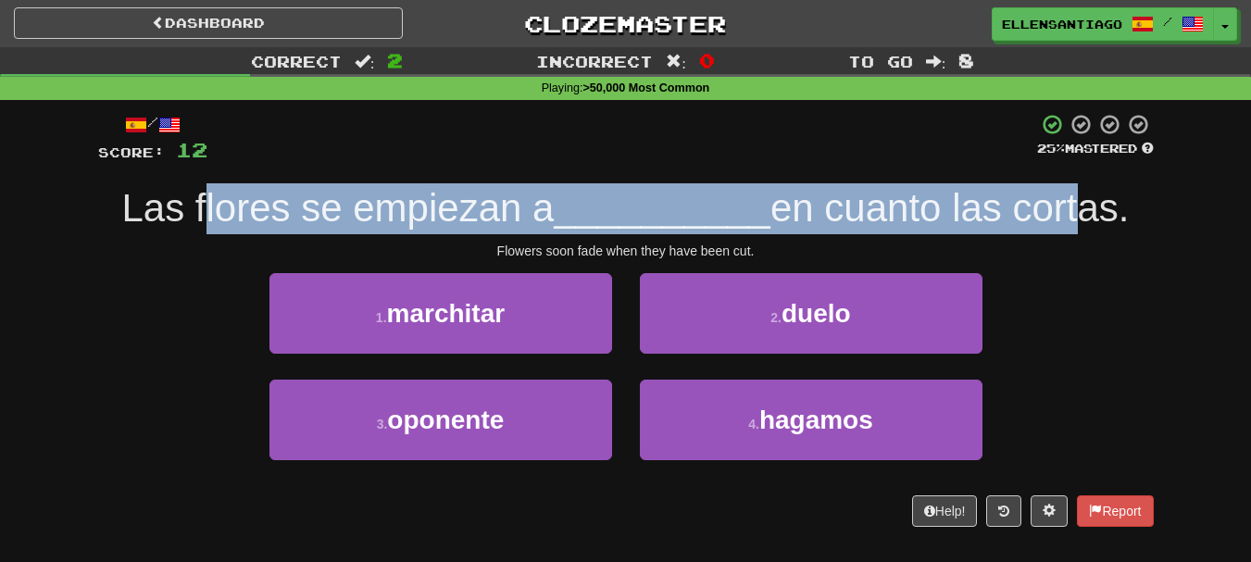
drag, startPoint x: 195, startPoint y: 200, endPoint x: 1080, endPoint y: 218, distance: 885.7
click at [1080, 218] on div "Las flores se empiezan a __________ en cuanto las cortas." at bounding box center [626, 208] width 1056 height 51
click at [1080, 218] on span "en cuanto las cortas." at bounding box center [950, 208] width 359 height 44
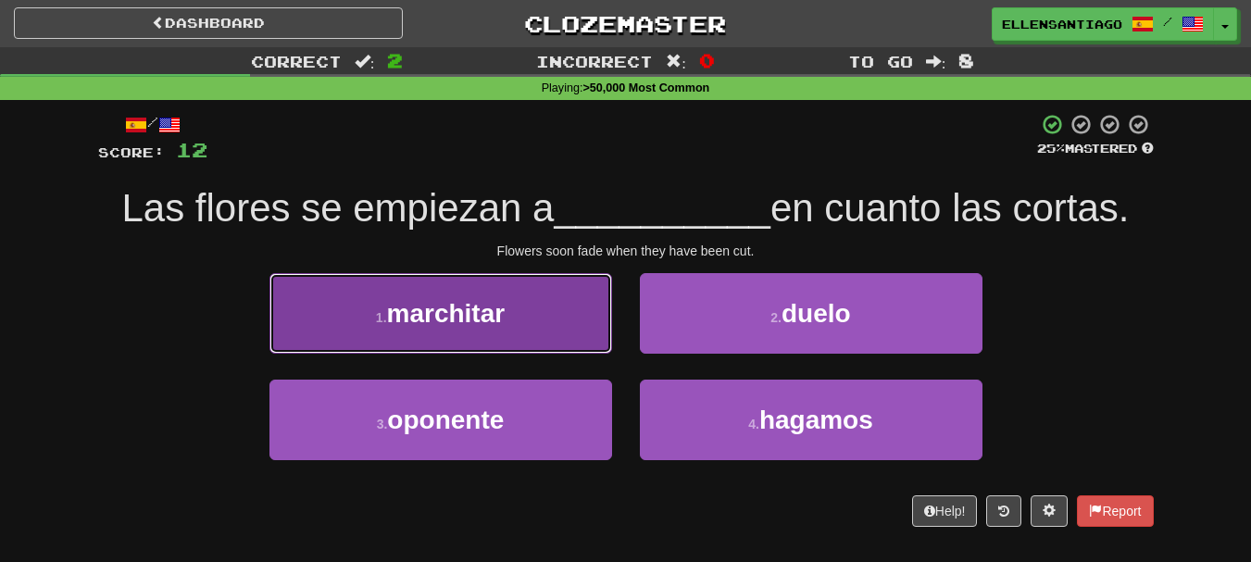
click at [413, 332] on button "1 . marchitar" at bounding box center [441, 313] width 343 height 81
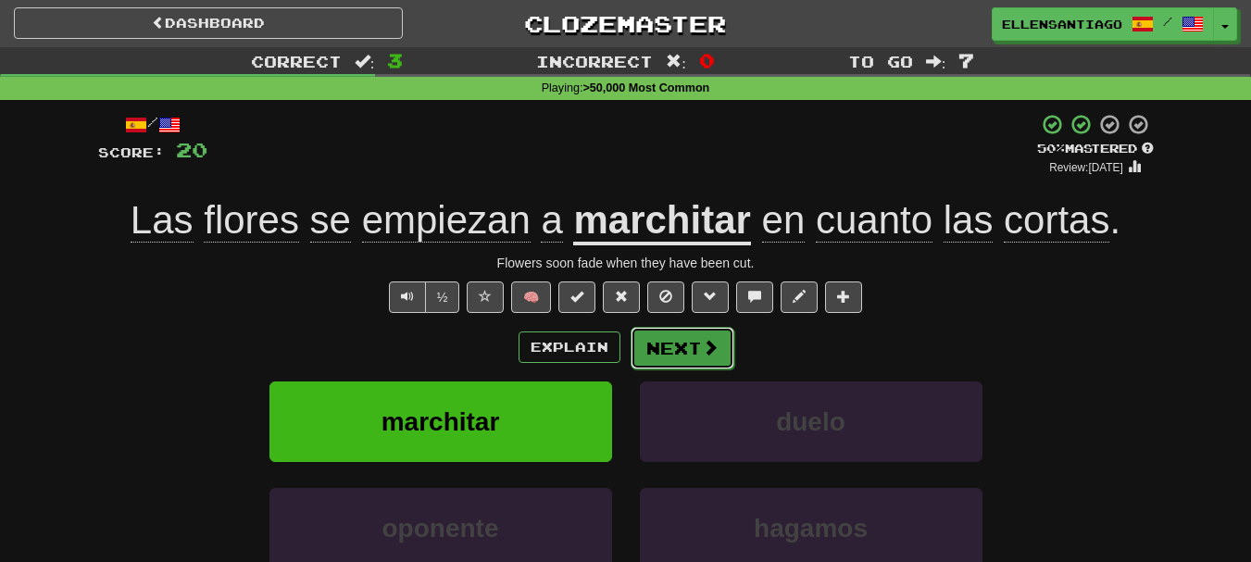
click at [671, 329] on button "Next" at bounding box center [683, 348] width 104 height 43
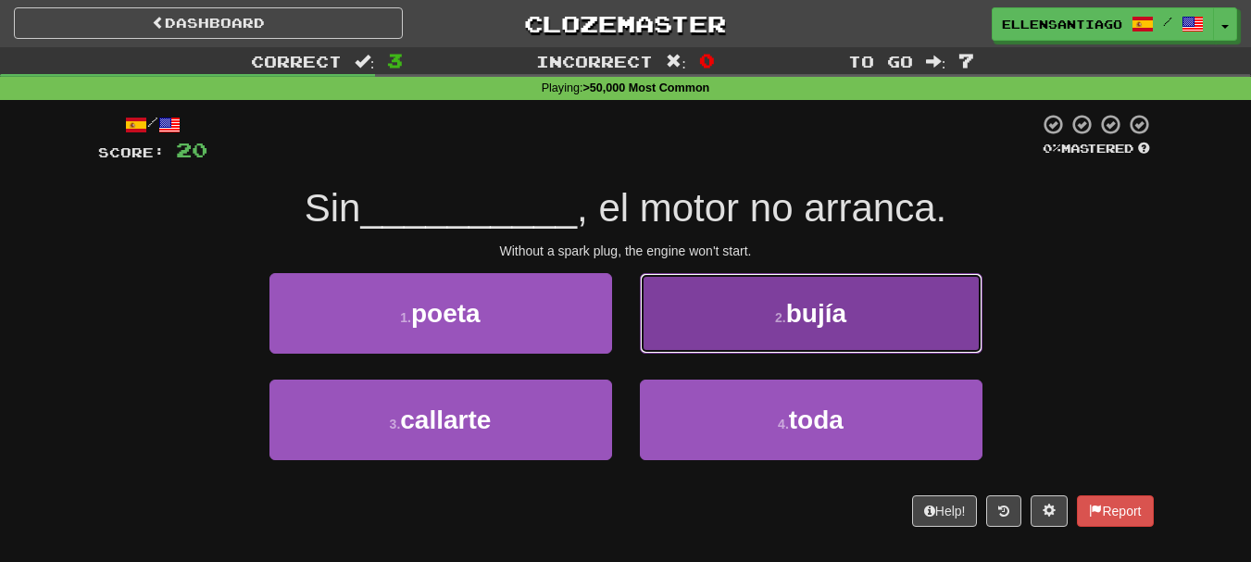
click at [797, 313] on span "bujía" at bounding box center [816, 313] width 60 height 29
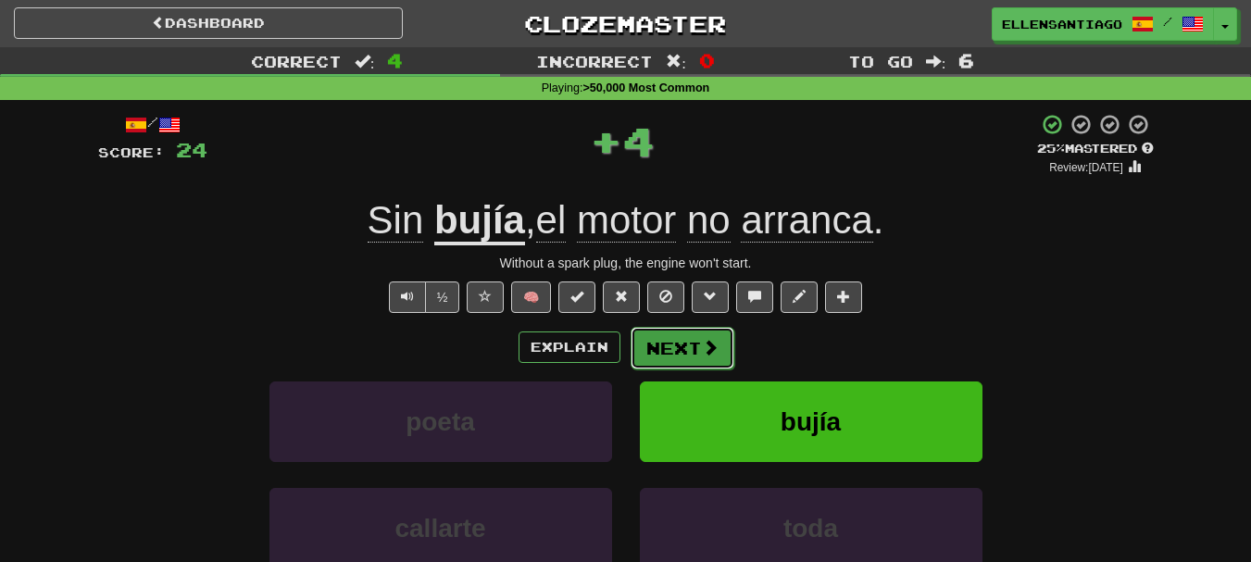
click at [702, 339] on span at bounding box center [710, 347] width 17 height 17
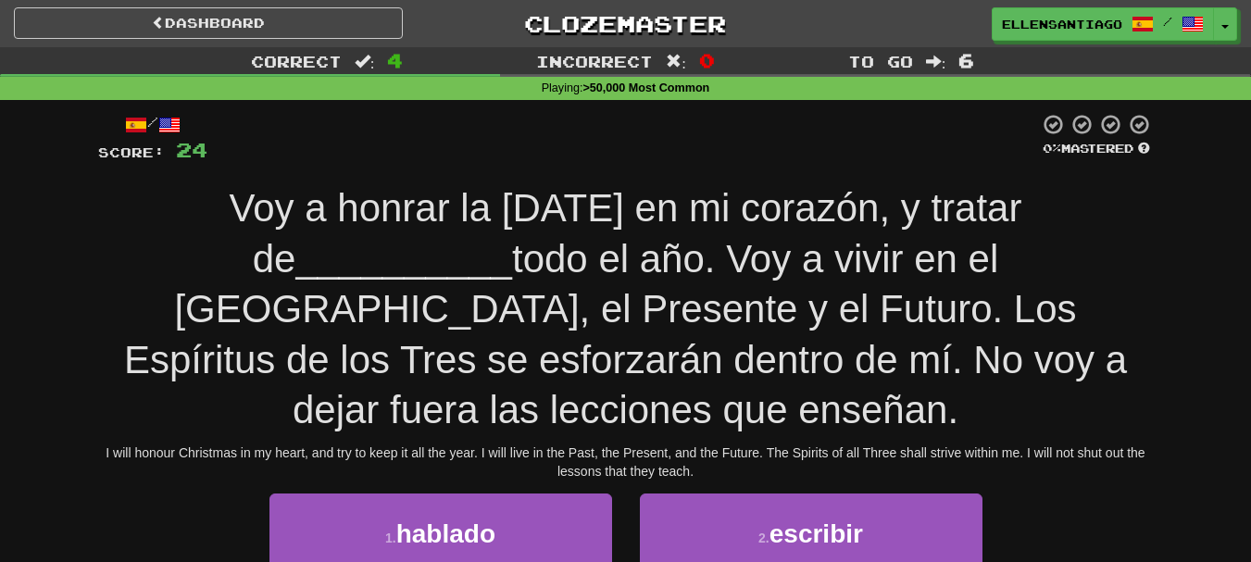
drag, startPoint x: 264, startPoint y: 214, endPoint x: 1082, endPoint y: 204, distance: 817.9
click at [1082, 204] on div "Voy a honrar la Navidad en mi corazón, y tratar de __________ todo el año. Voy …" at bounding box center [626, 309] width 1056 height 253
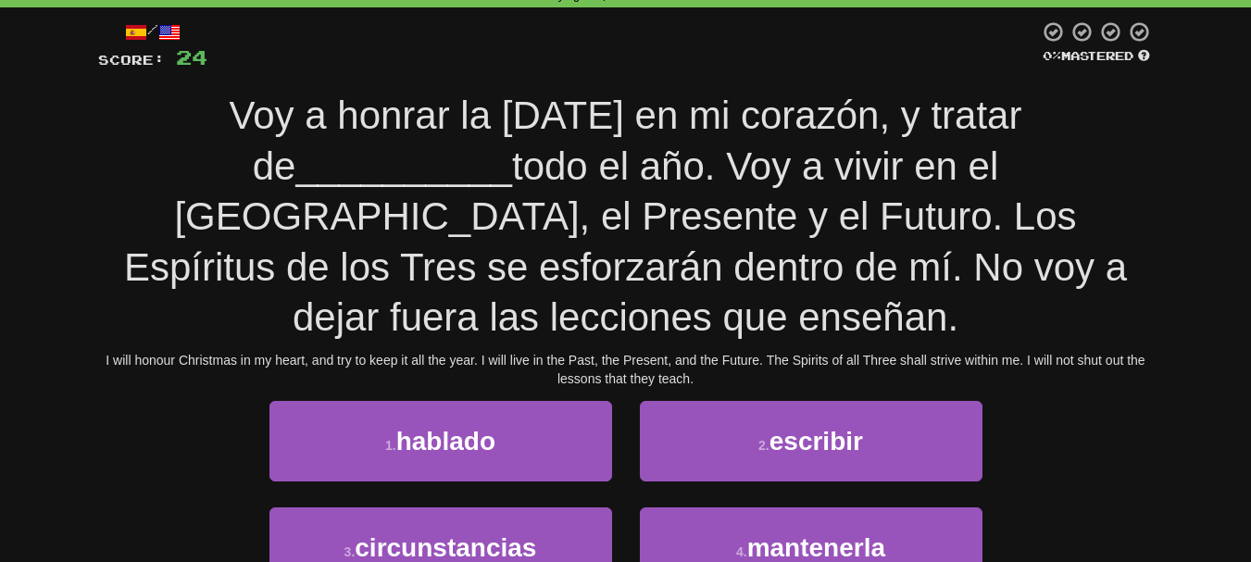
scroll to position [185, 0]
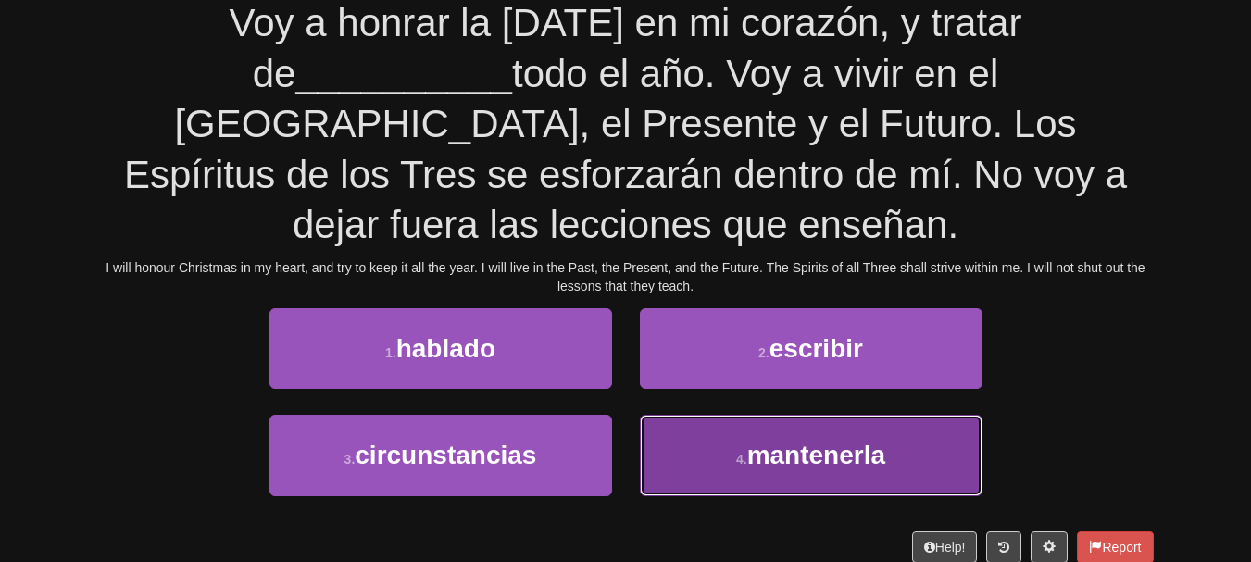
click at [744, 419] on button "4 . mantenerla" at bounding box center [811, 455] width 343 height 81
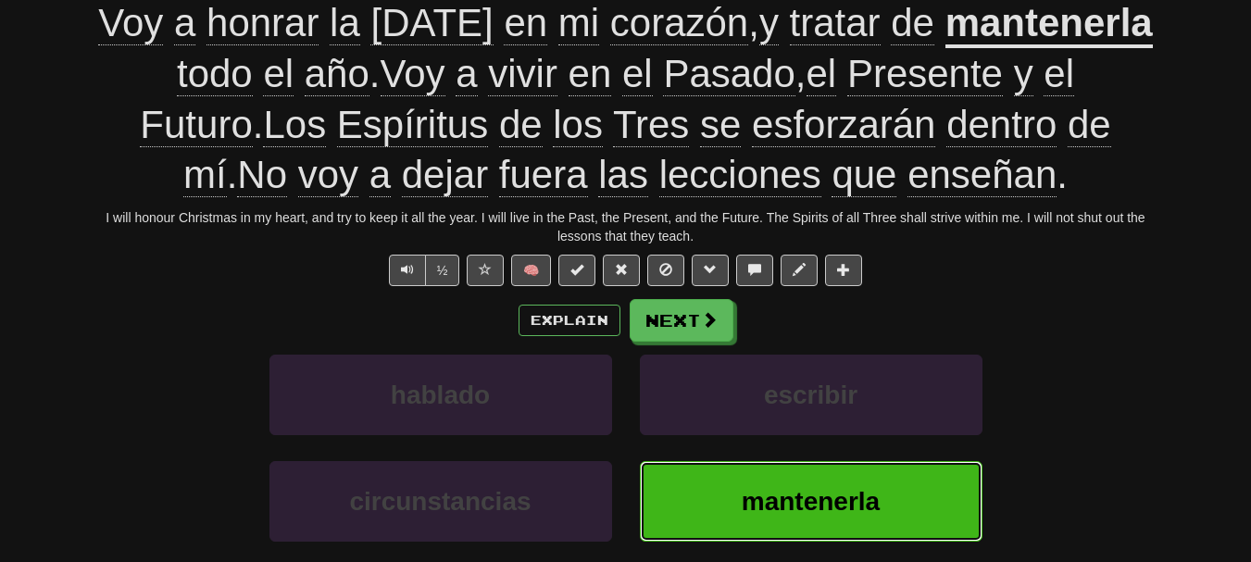
scroll to position [105, 0]
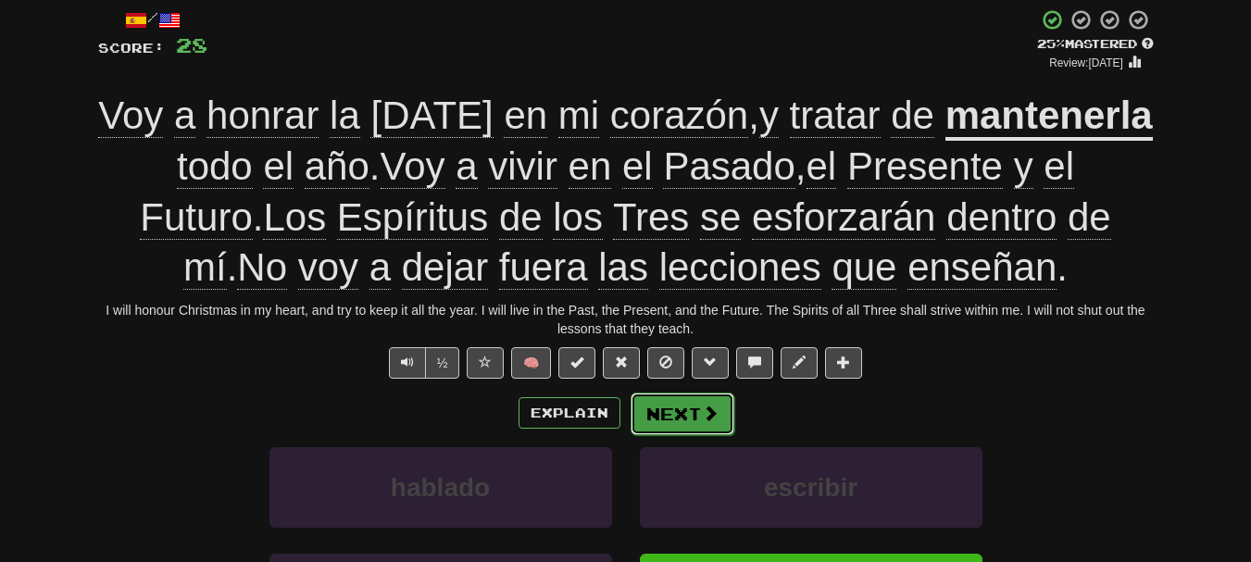
click at [686, 435] on button "Next" at bounding box center [683, 414] width 104 height 43
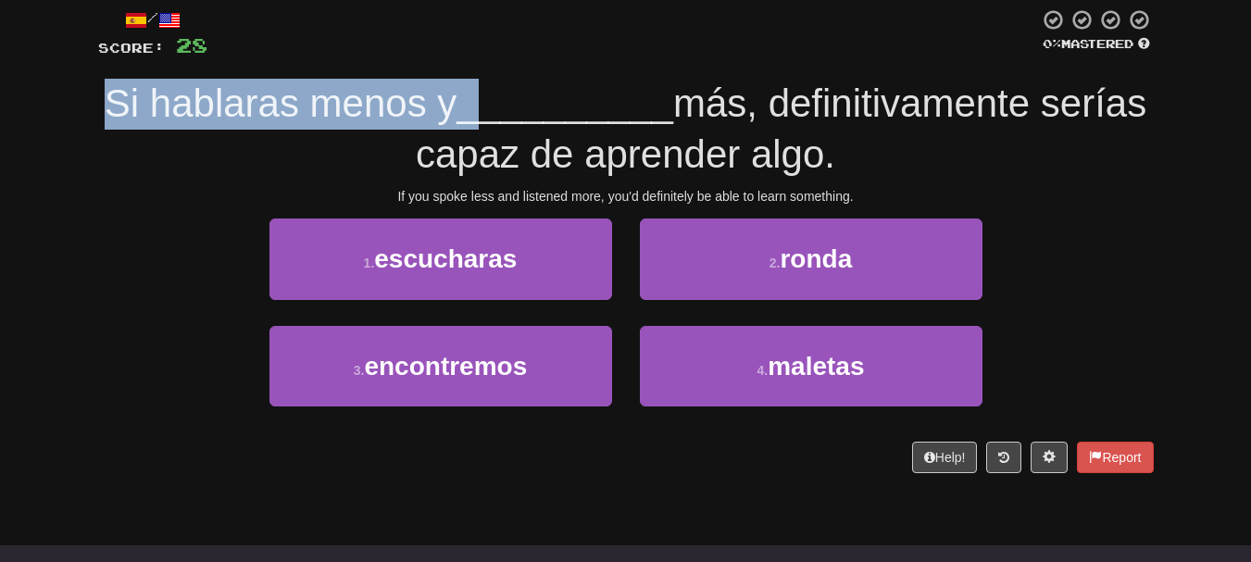
drag, startPoint x: 160, startPoint y: 106, endPoint x: 528, endPoint y: 105, distance: 367.7
click at [528, 105] on div "Si hablaras menos y __________ más, definitivamente serías capaz de aprender al…" at bounding box center [626, 129] width 1056 height 101
drag, startPoint x: 838, startPoint y: 110, endPoint x: 988, endPoint y: 139, distance: 152.8
click at [988, 139] on div "Si hablaras menos y __________ más, definitivamente serías capaz de aprender al…" at bounding box center [626, 129] width 1056 height 101
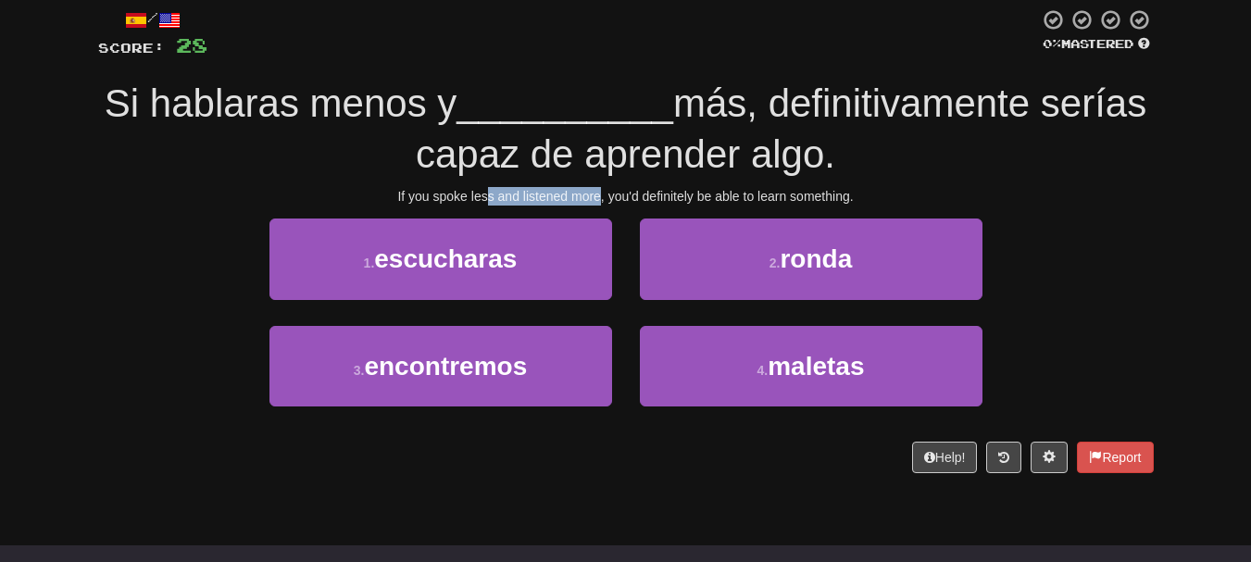
drag, startPoint x: 488, startPoint y: 199, endPoint x: 598, endPoint y: 185, distance: 111.1
click at [598, 185] on div "/ Score: 28 0 % Mastered Si hablaras menos y __________ más, definitivamente se…" at bounding box center [626, 240] width 1056 height 464
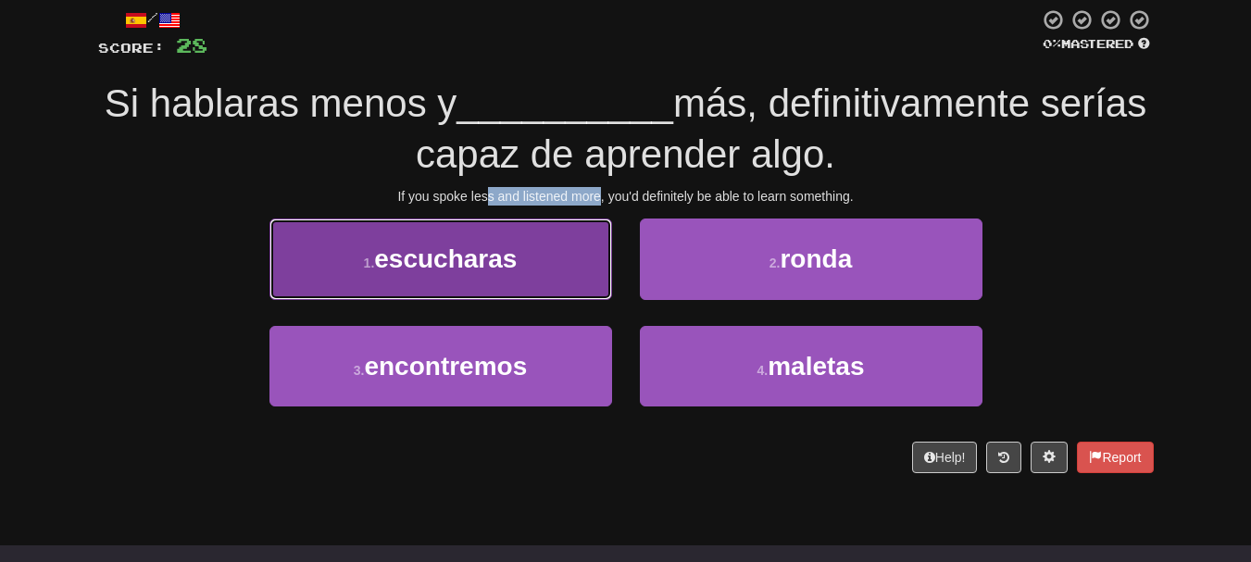
click at [511, 281] on button "1 . escucharas" at bounding box center [441, 259] width 343 height 81
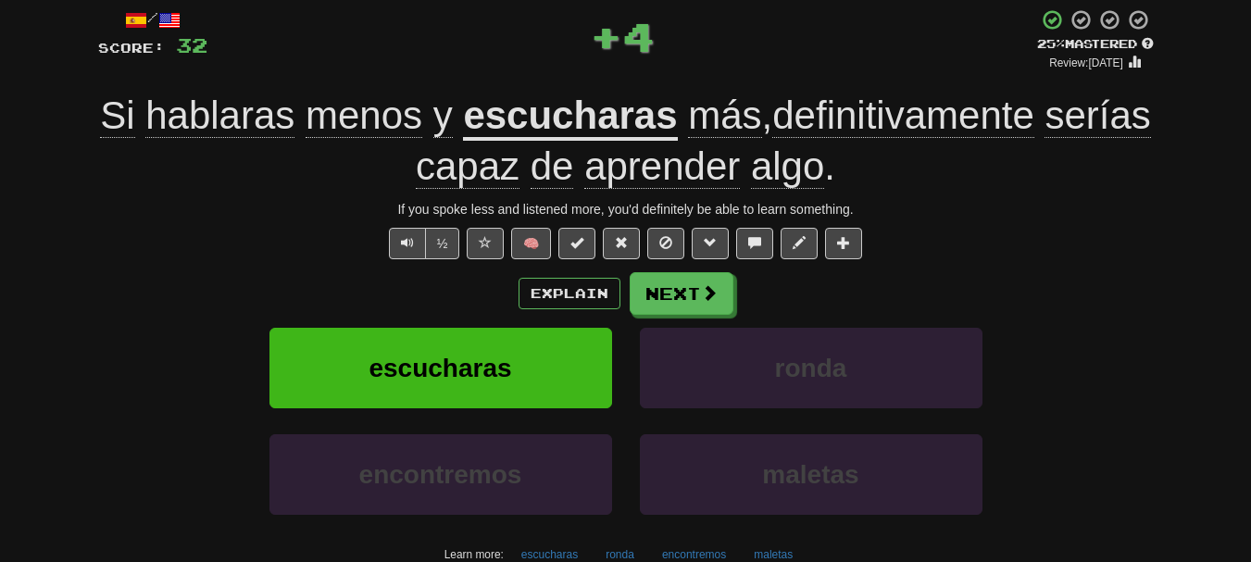
click at [218, 157] on div "Si hablaras menos y escucharas más , definitivamente serías capaz de aprender a…" at bounding box center [626, 141] width 1056 height 101
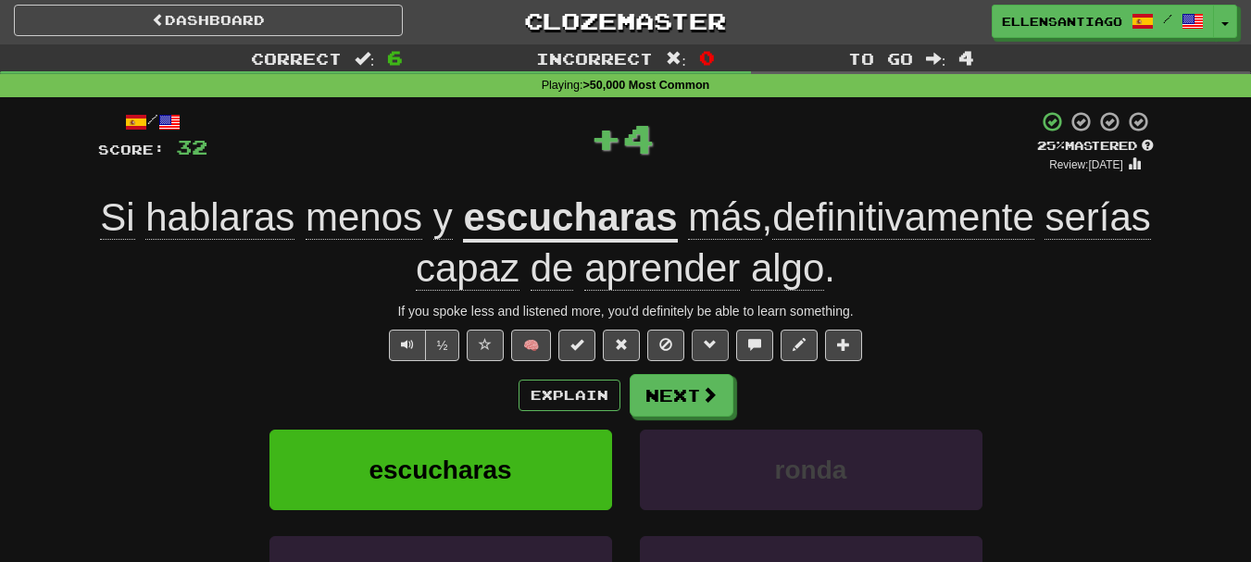
scroll to position [0, 0]
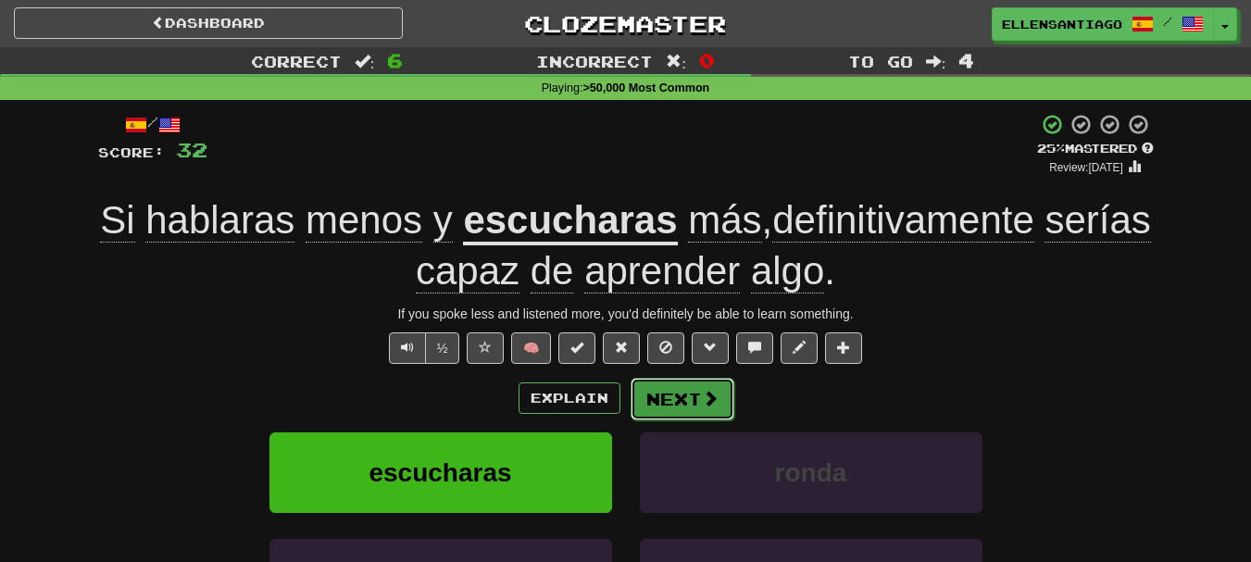
click at [671, 386] on button "Next" at bounding box center [683, 399] width 104 height 43
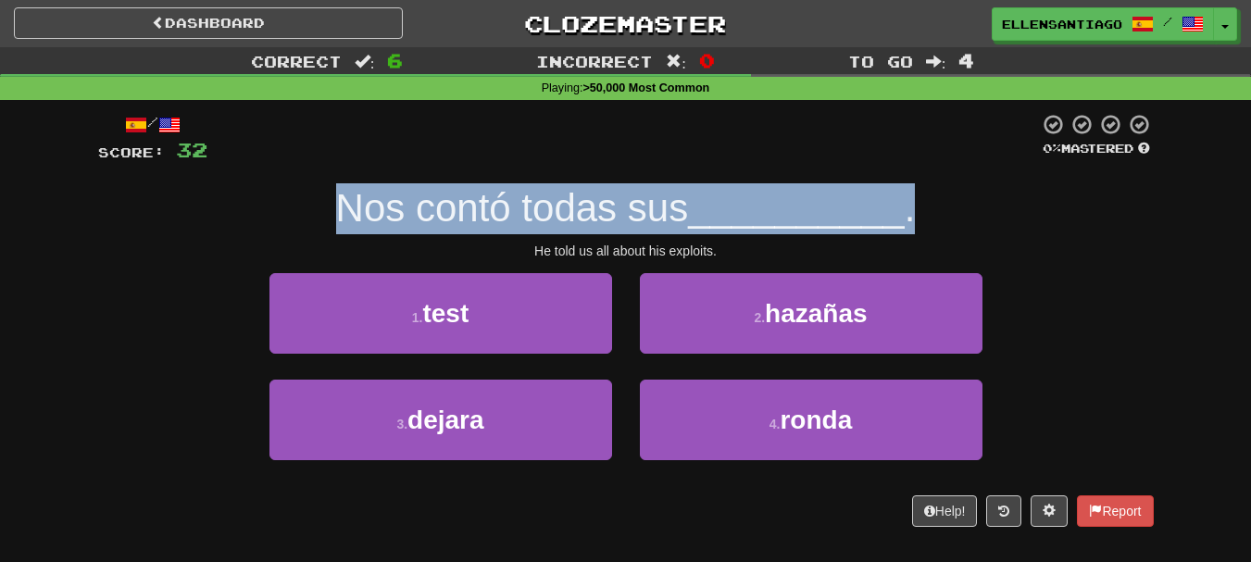
drag, startPoint x: 329, startPoint y: 193, endPoint x: 935, endPoint y: 220, distance: 607.3
click at [935, 220] on div "Nos contó todas sus __________ ." at bounding box center [626, 208] width 1056 height 51
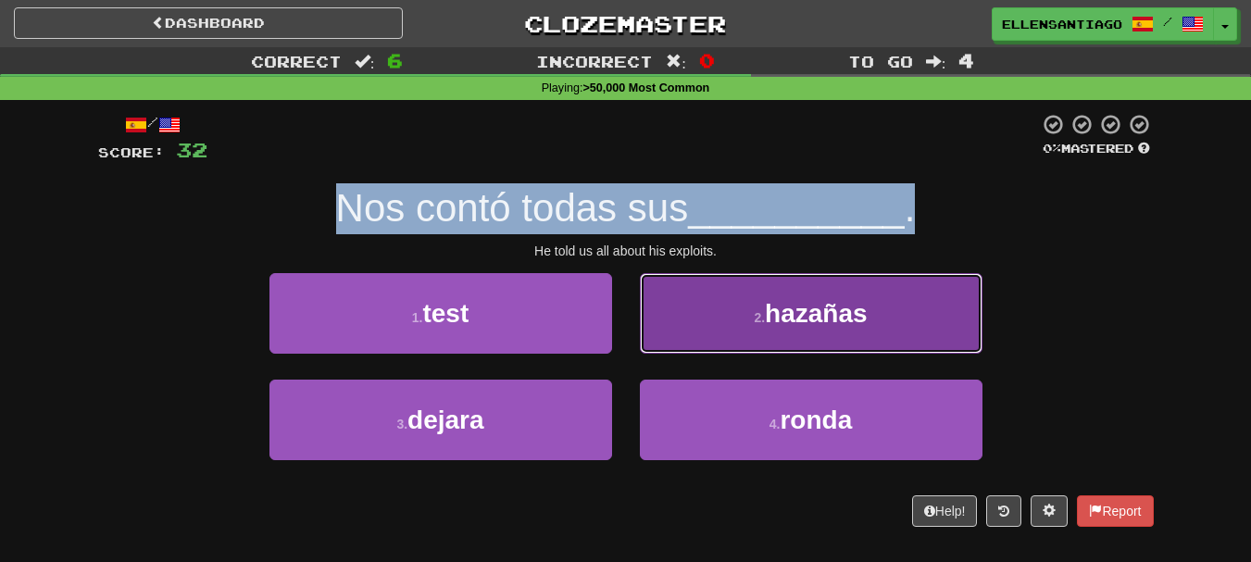
click at [890, 319] on button "2 . hazañas" at bounding box center [811, 313] width 343 height 81
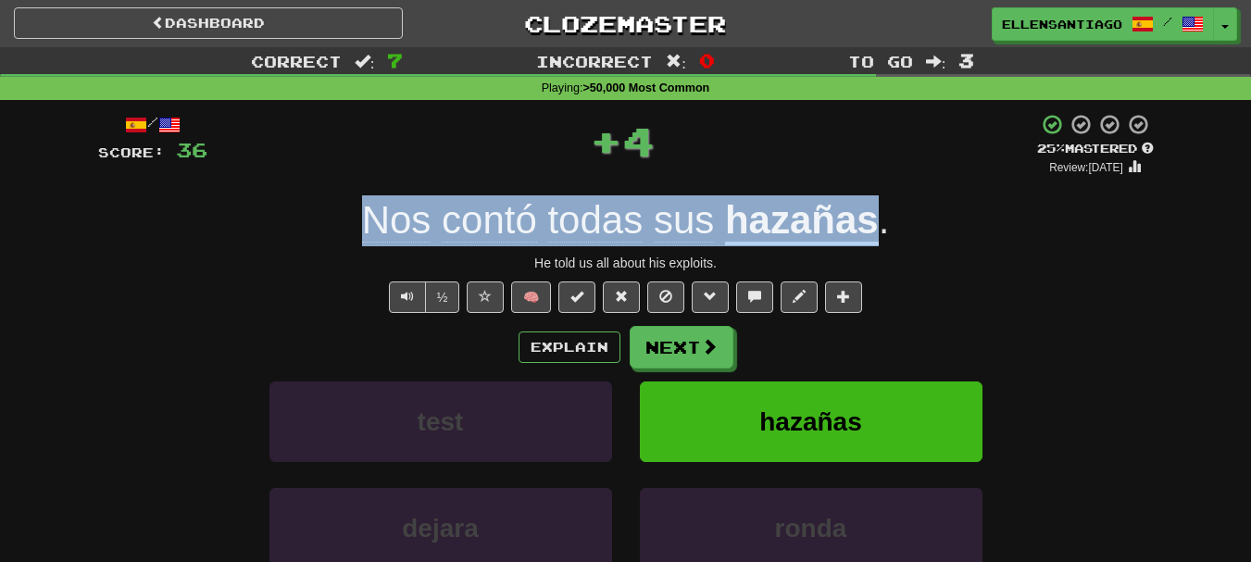
click at [348, 245] on div "Nos contó todas sus hazañas ." at bounding box center [626, 220] width 1056 height 51
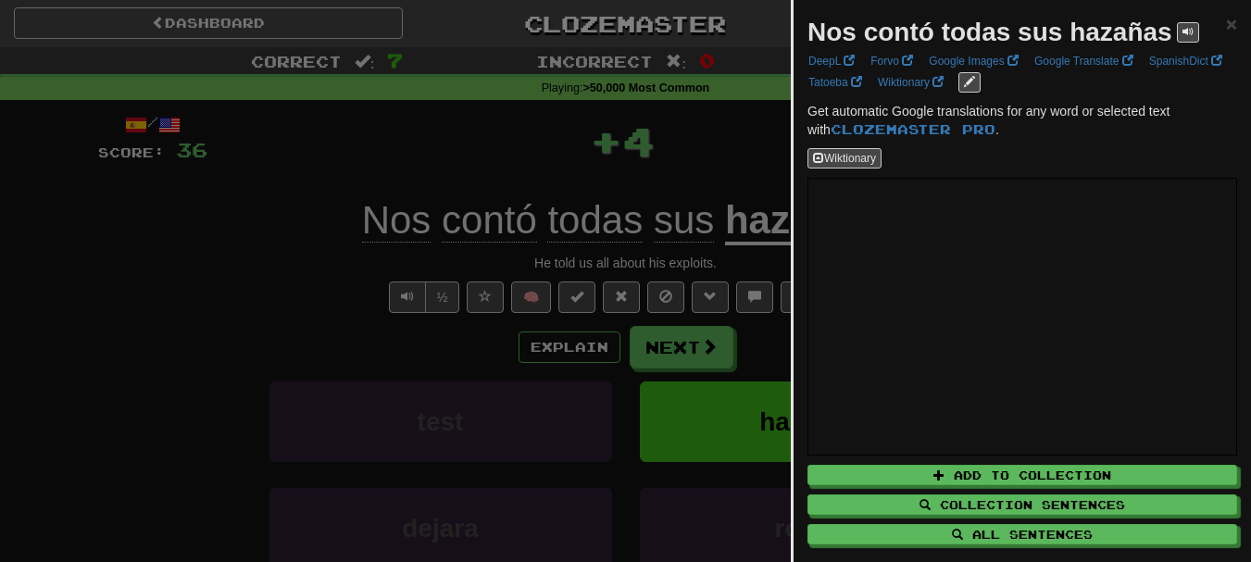
click at [692, 338] on div at bounding box center [625, 281] width 1251 height 562
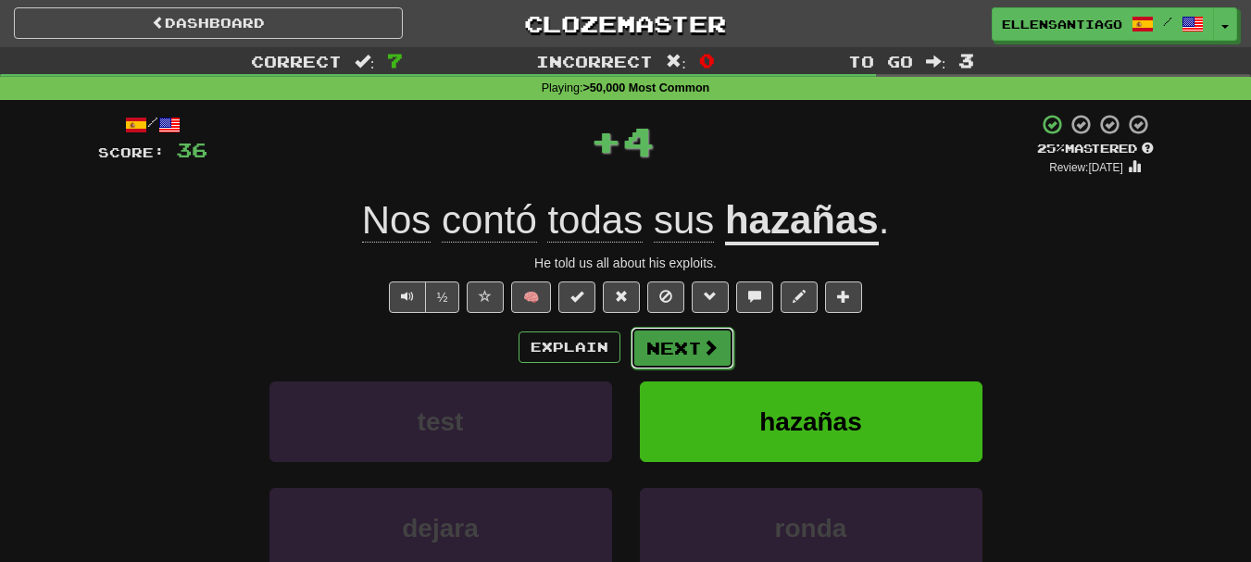
click at [693, 341] on button "Next" at bounding box center [683, 348] width 104 height 43
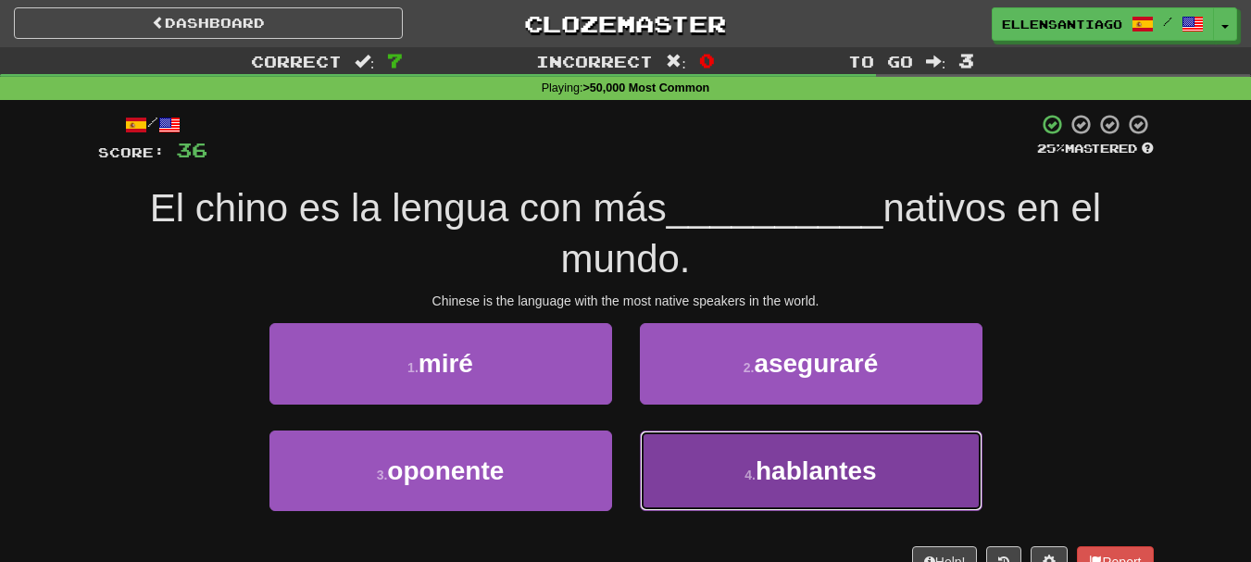
click at [720, 483] on button "4 . hablantes" at bounding box center [811, 471] width 343 height 81
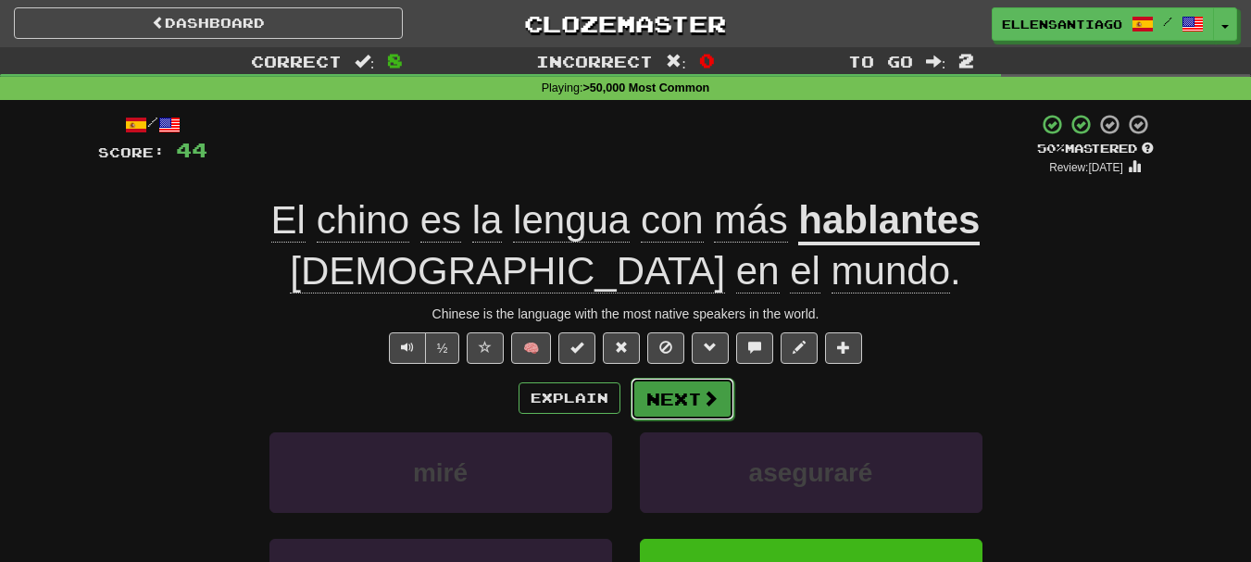
click at [692, 392] on button "Next" at bounding box center [683, 399] width 104 height 43
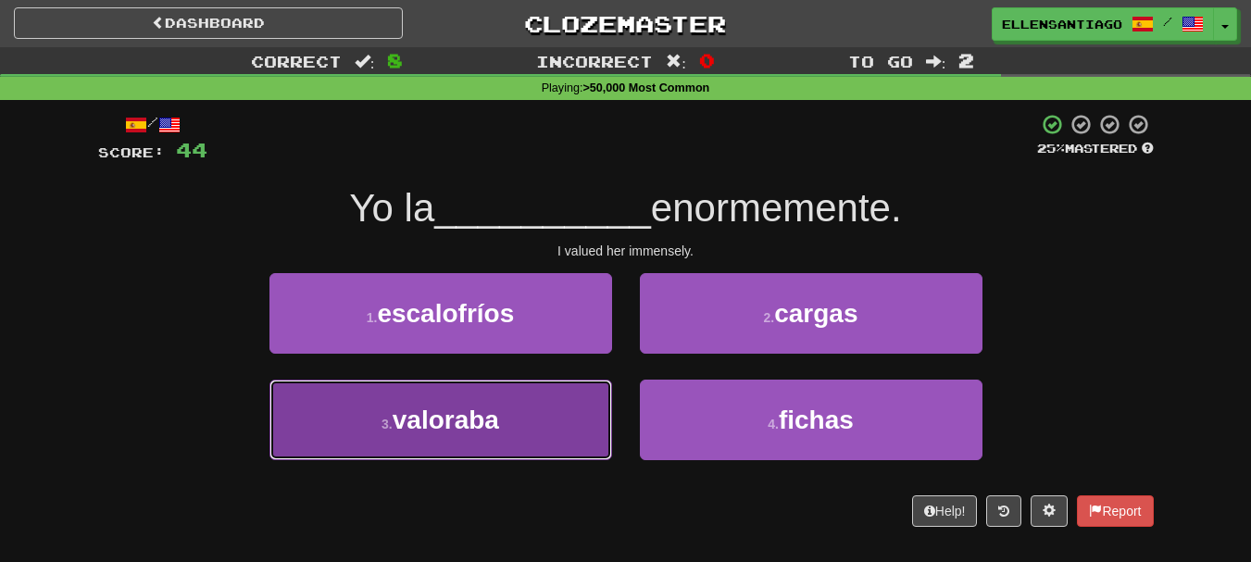
click at [507, 399] on button "3 . valoraba" at bounding box center [441, 420] width 343 height 81
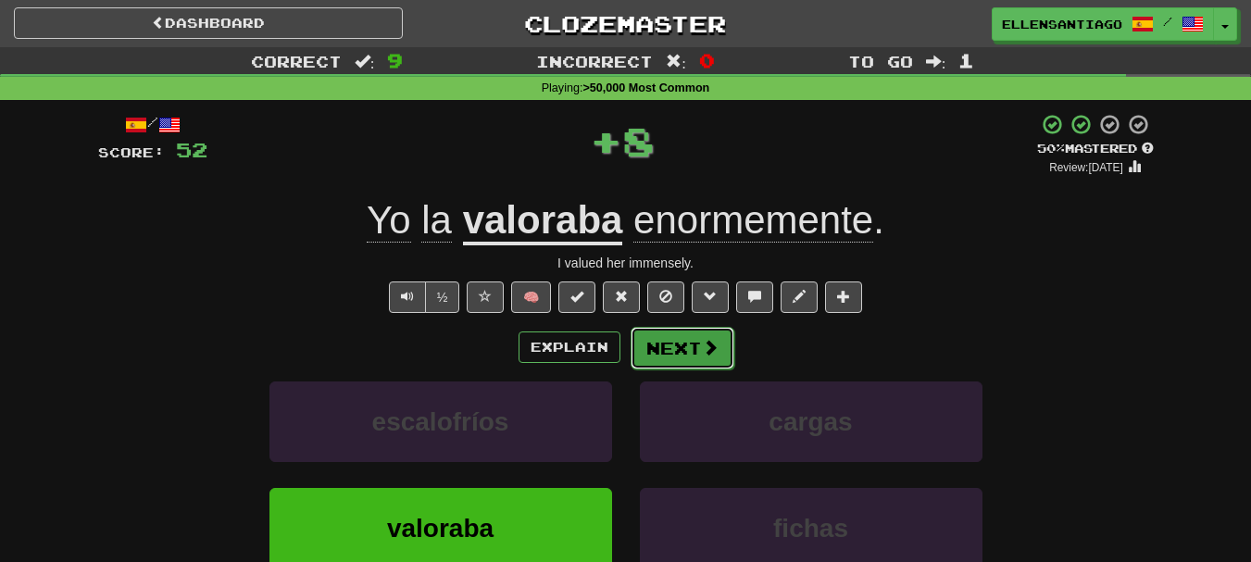
click at [669, 347] on button "Next" at bounding box center [683, 348] width 104 height 43
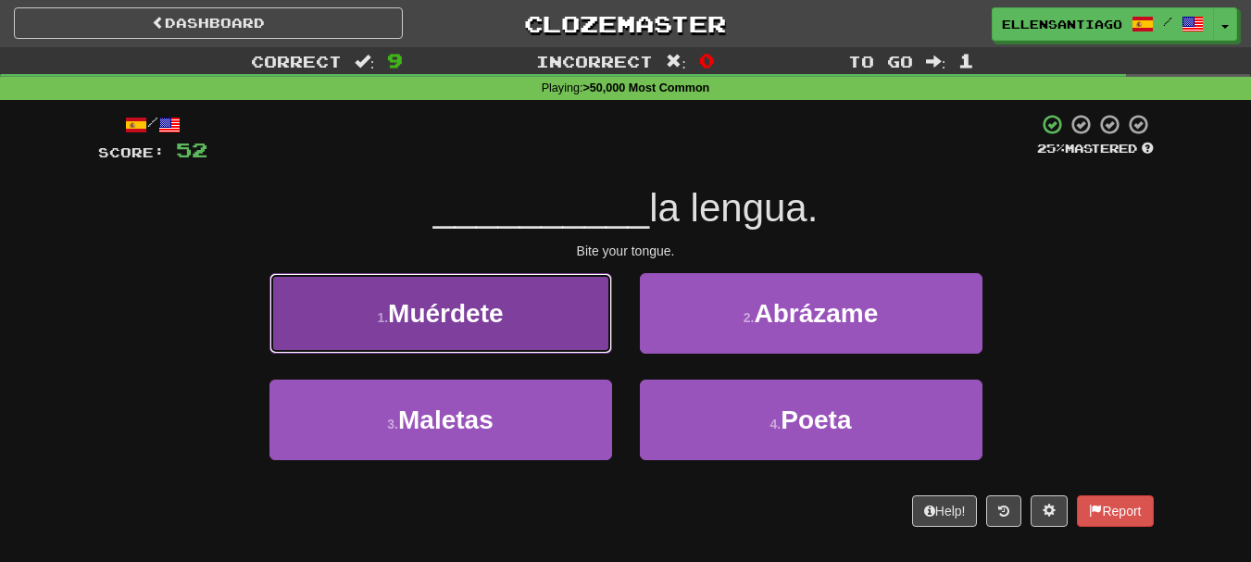
click at [488, 305] on span "Muérdete" at bounding box center [445, 313] width 115 height 29
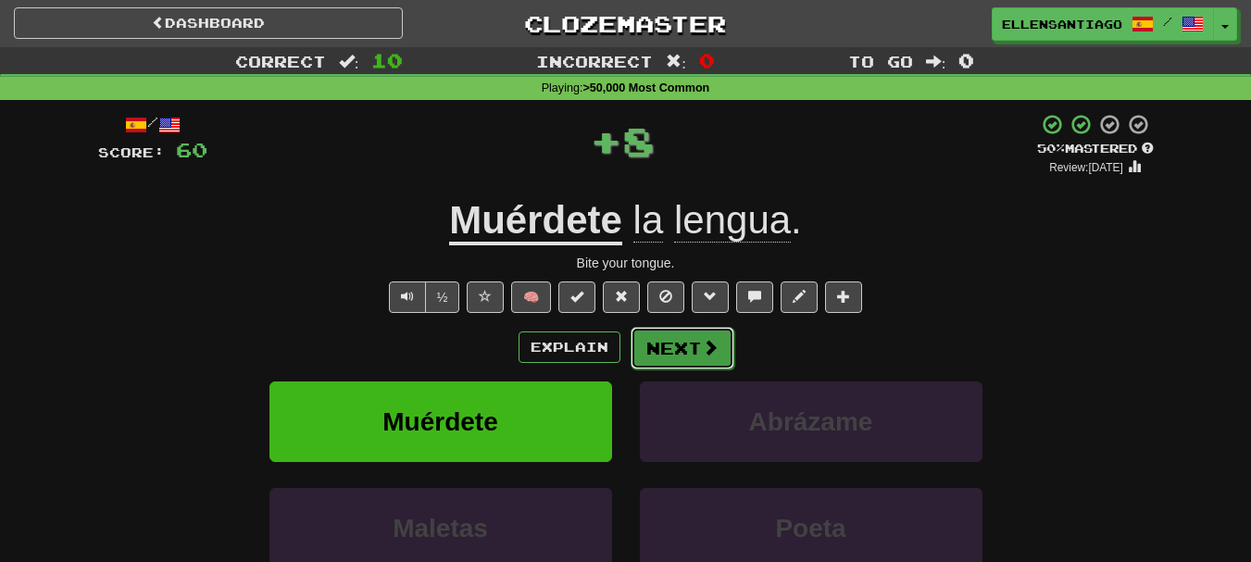
click at [702, 342] on span at bounding box center [710, 347] width 17 height 17
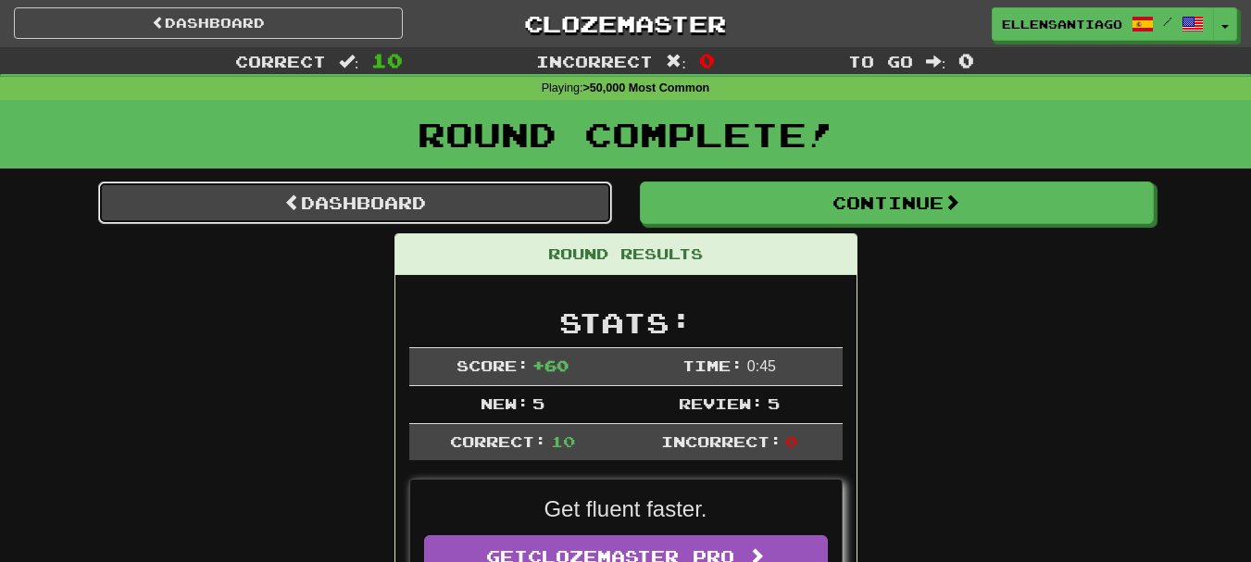
click at [455, 190] on link "Dashboard" at bounding box center [355, 203] width 514 height 43
